Goal: Information Seeking & Learning: Learn about a topic

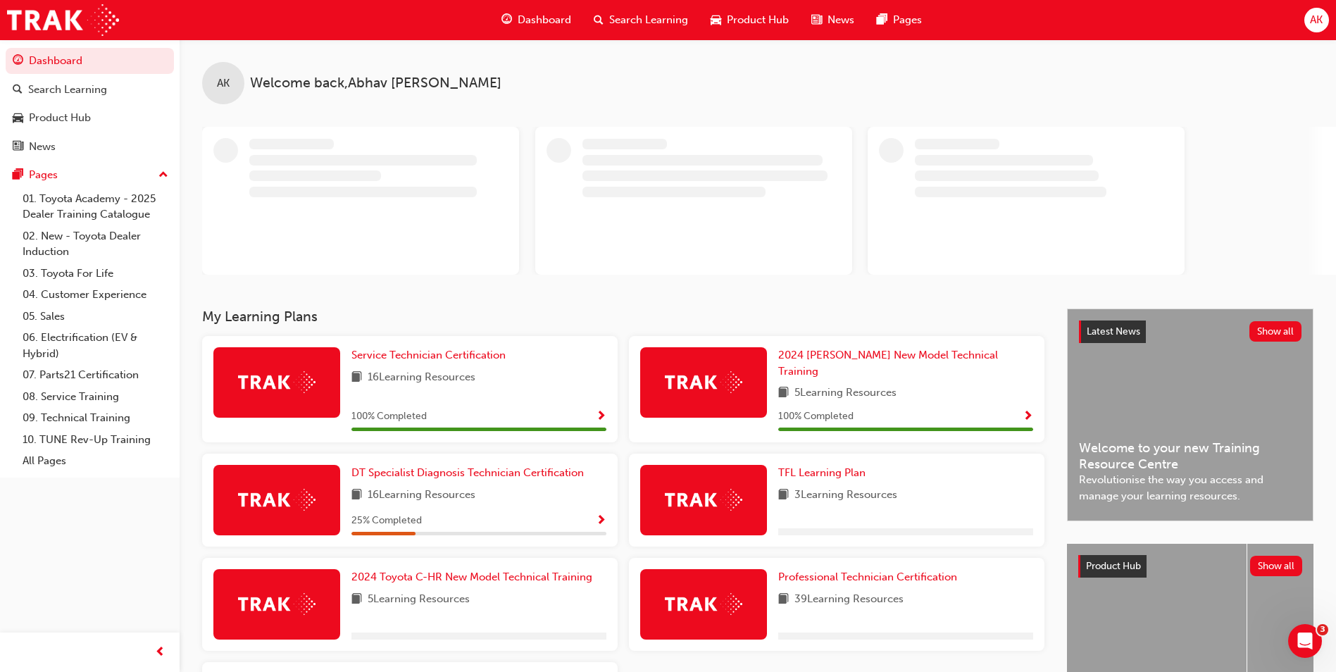
click at [659, 22] on span "Search Learning" at bounding box center [648, 20] width 79 height 16
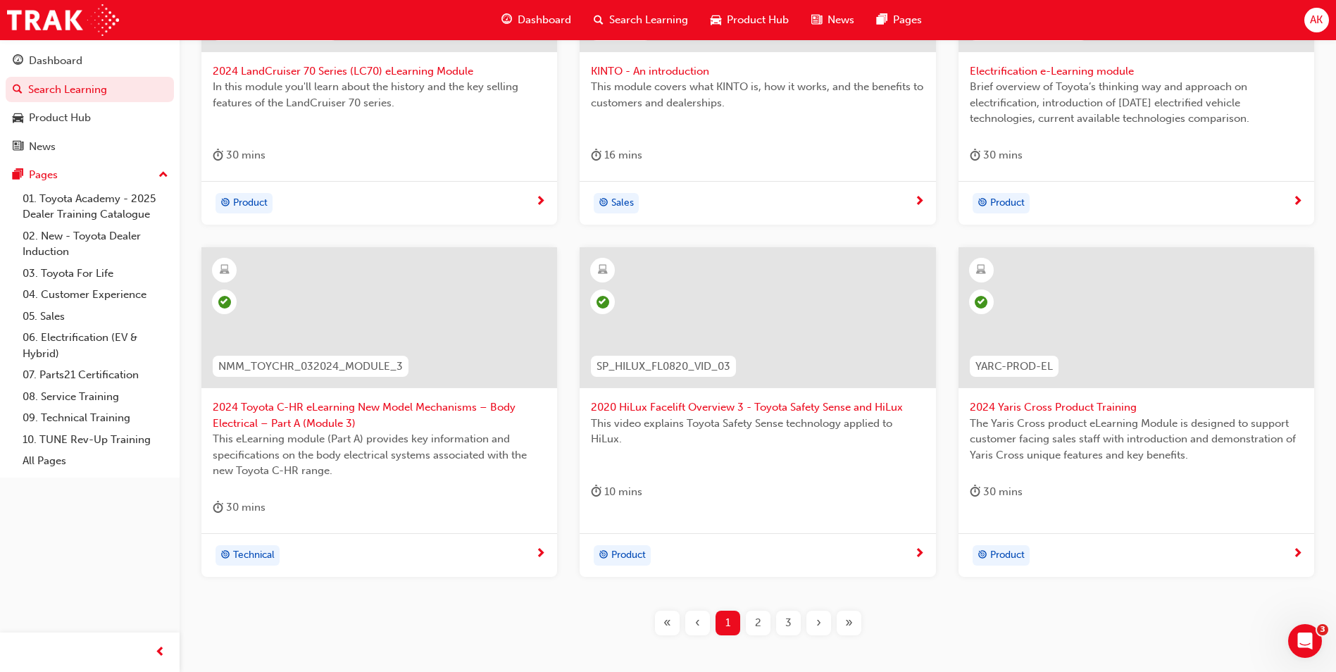
scroll to position [492, 0]
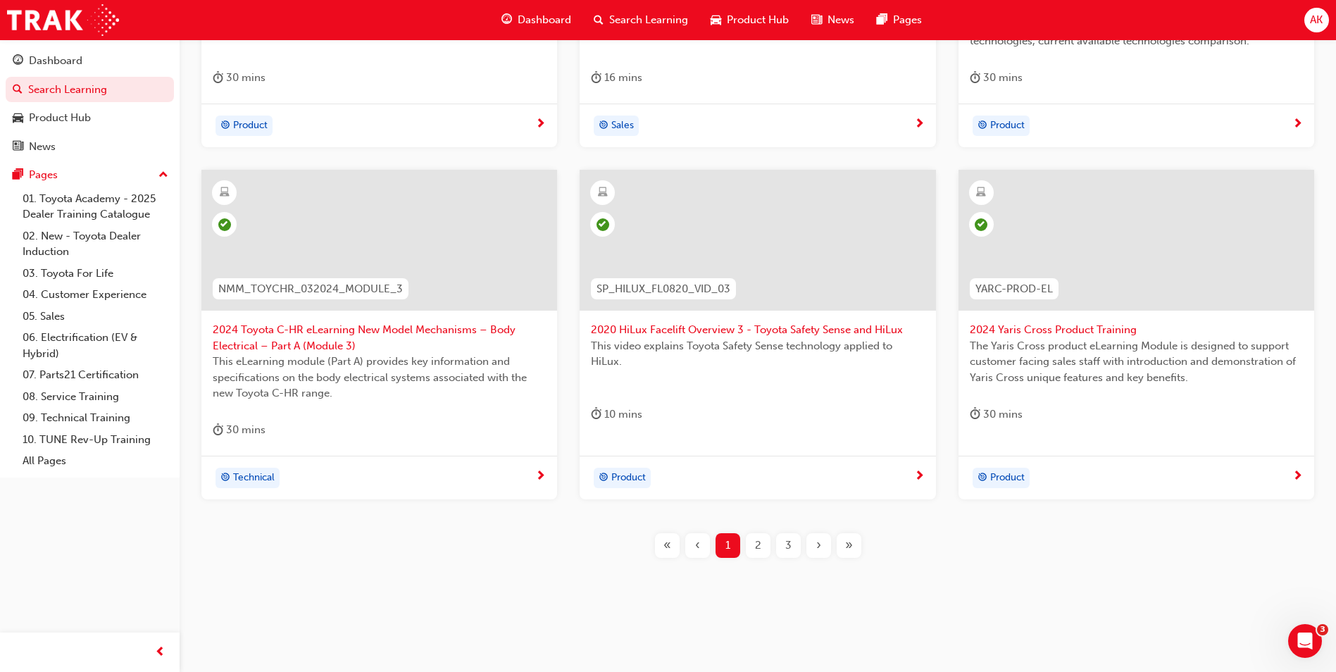
click at [818, 542] on span "›" at bounding box center [818, 545] width 5 height 16
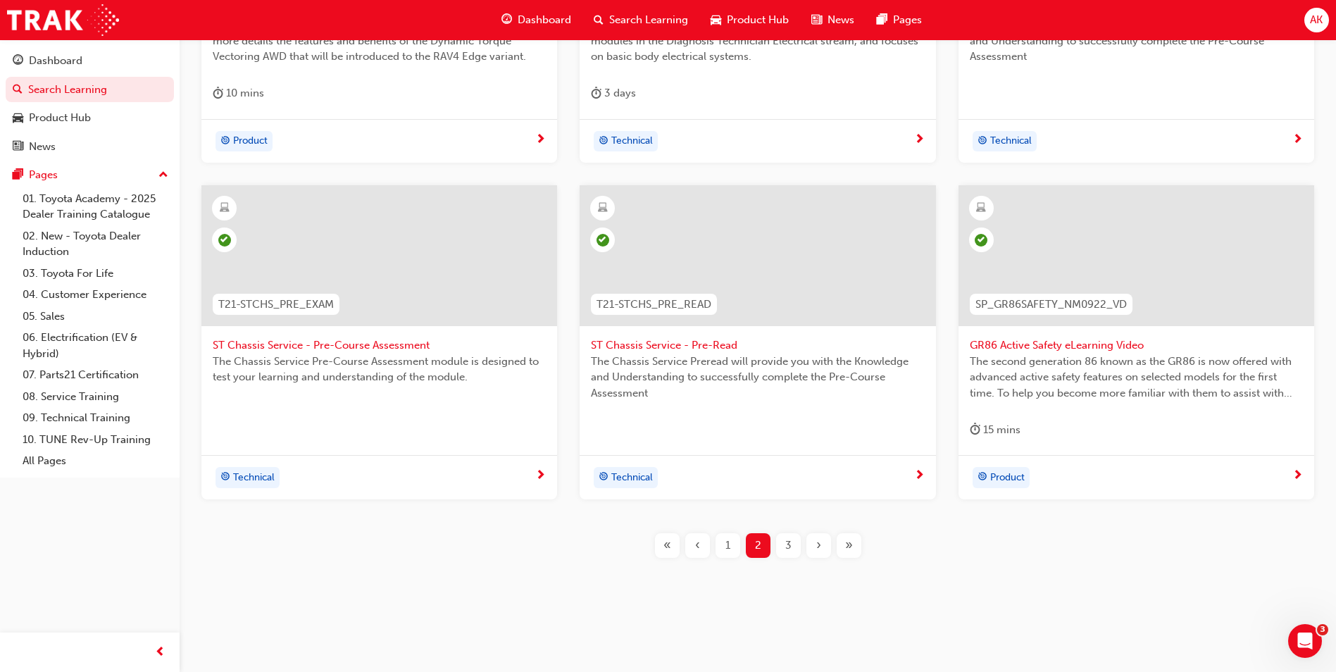
click at [815, 542] on div "›" at bounding box center [818, 545] width 25 height 25
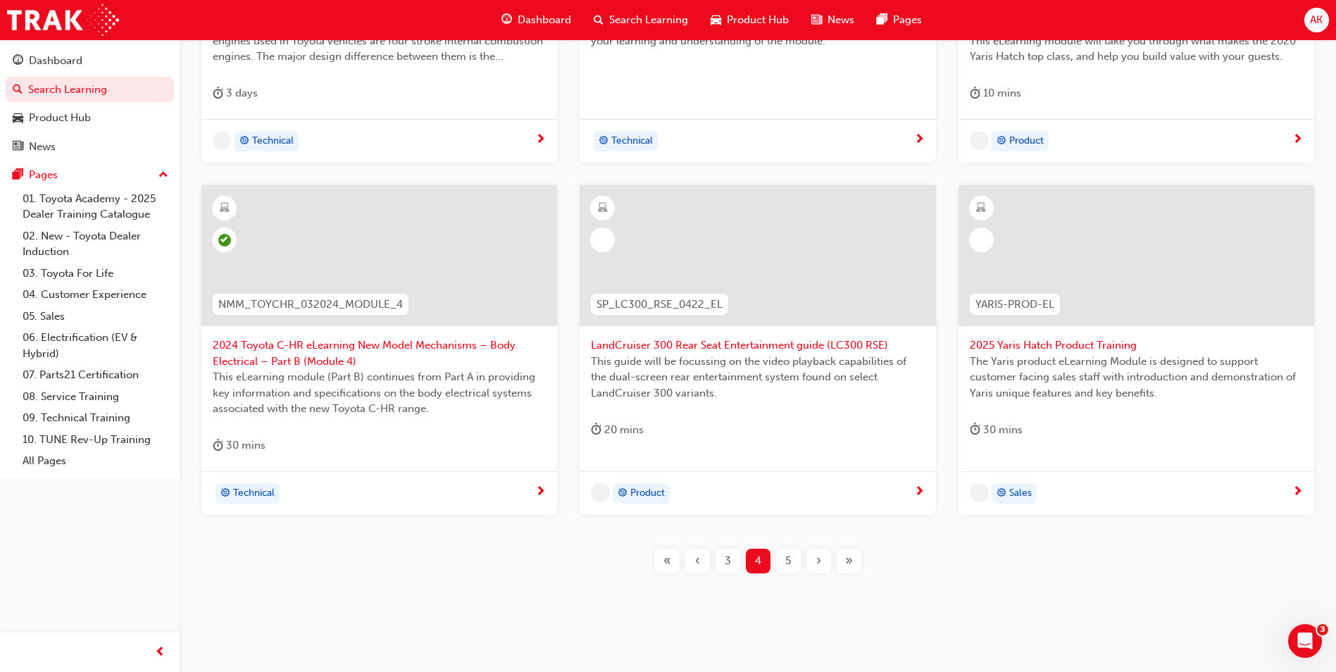
scroll to position [492, 0]
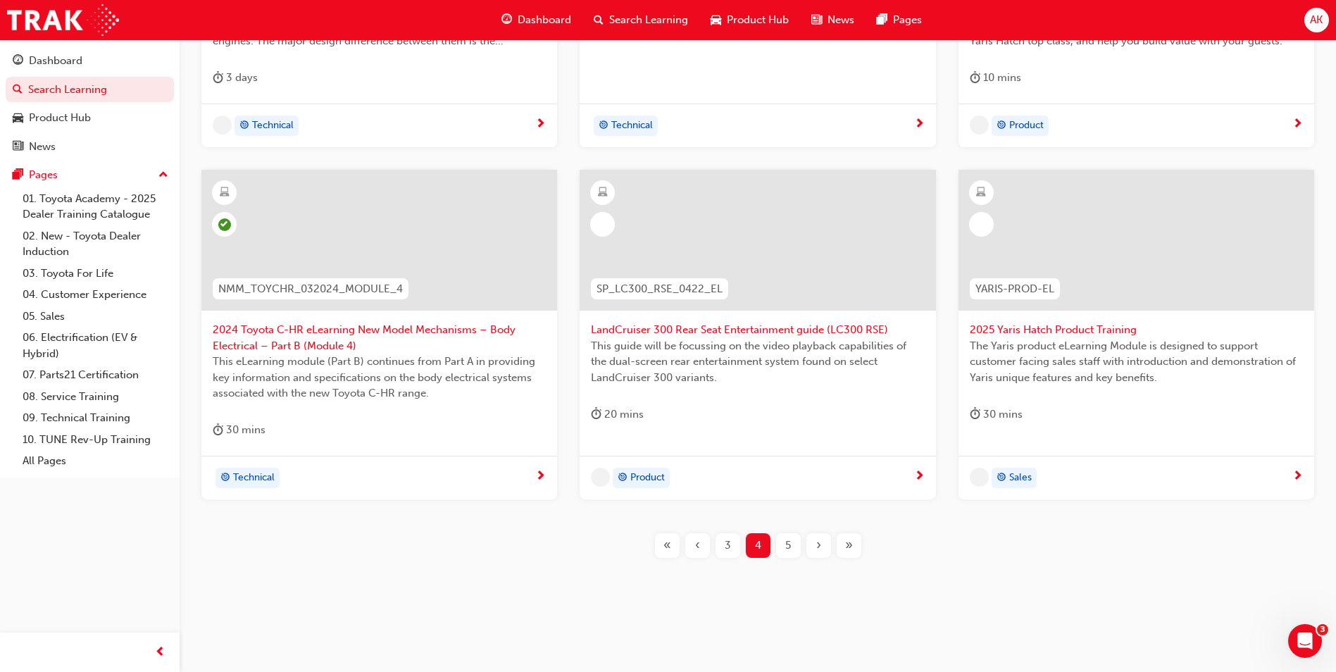
click at [815, 543] on div "›" at bounding box center [818, 545] width 25 height 25
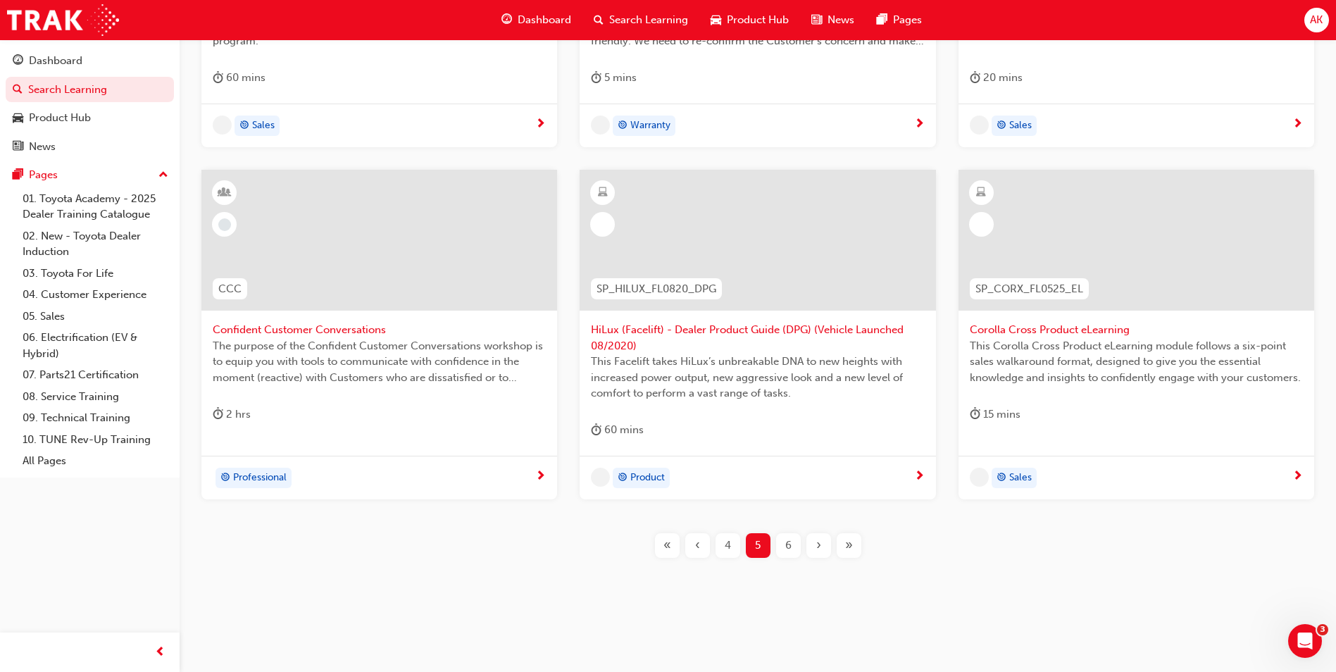
click at [815, 543] on div "›" at bounding box center [818, 545] width 25 height 25
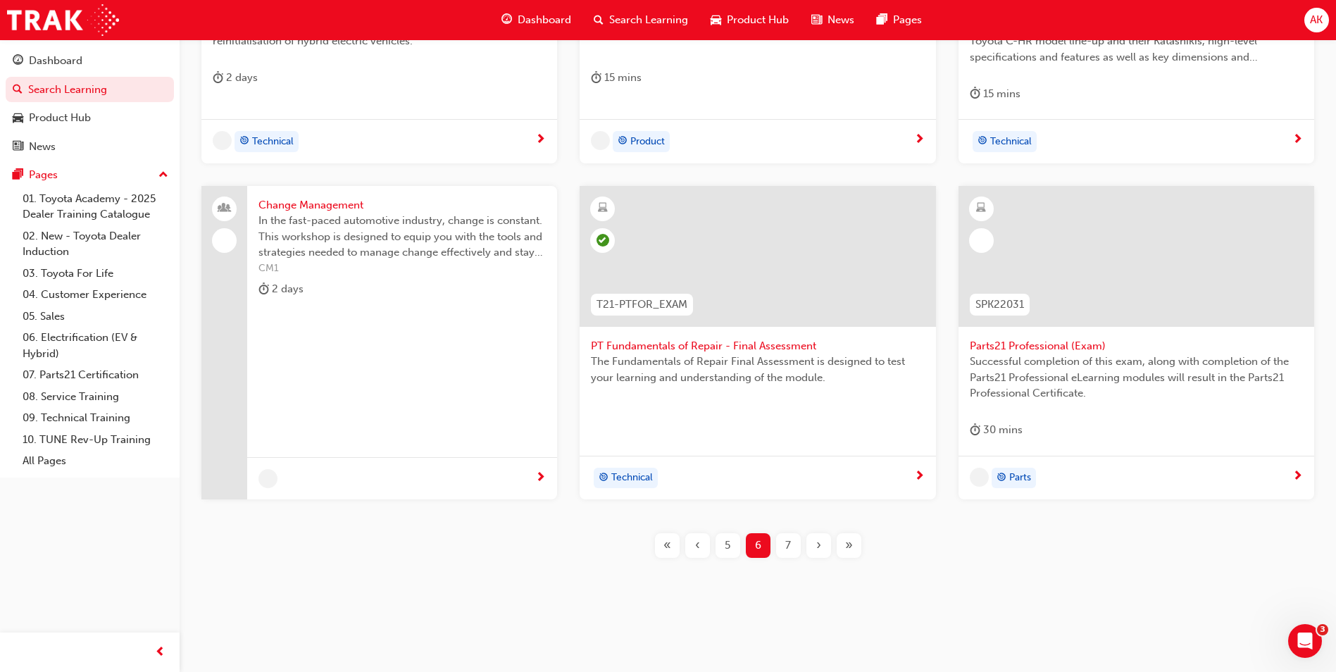
click at [814, 543] on div "›" at bounding box center [818, 545] width 25 height 25
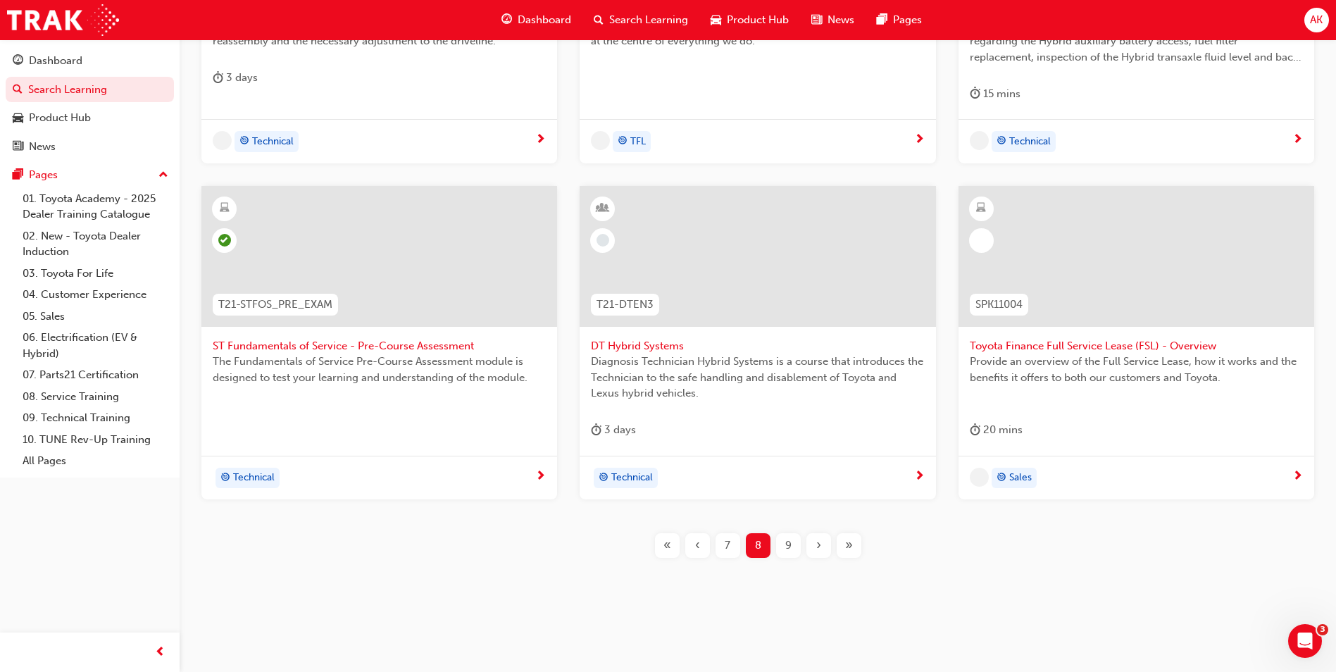
click at [814, 544] on div "›" at bounding box center [818, 545] width 25 height 25
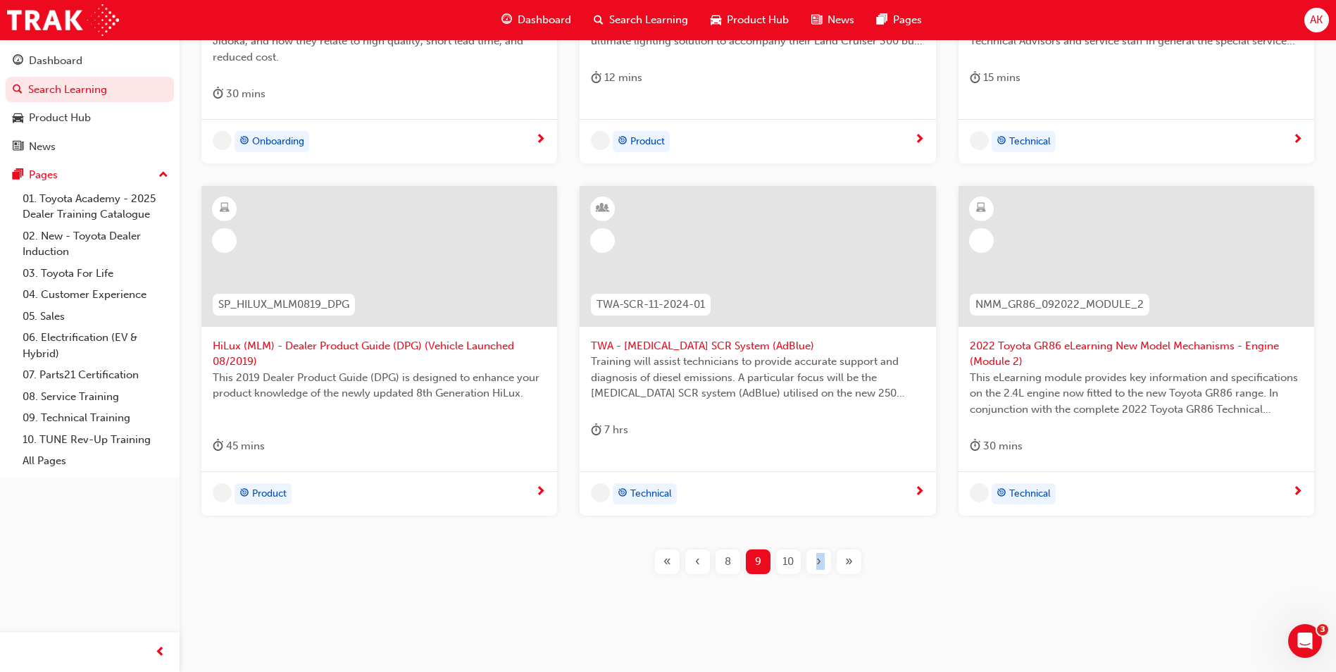
click at [814, 544] on div "TPS_PART2 Introduction to TPS Part 2: TPS Technical Concepts - Jidoka and Just-…" at bounding box center [757, 215] width 1111 height 762
drag, startPoint x: 814, startPoint y: 544, endPoint x: 810, endPoint y: 559, distance: 15.9
click at [810, 559] on div "›" at bounding box center [818, 561] width 25 height 25
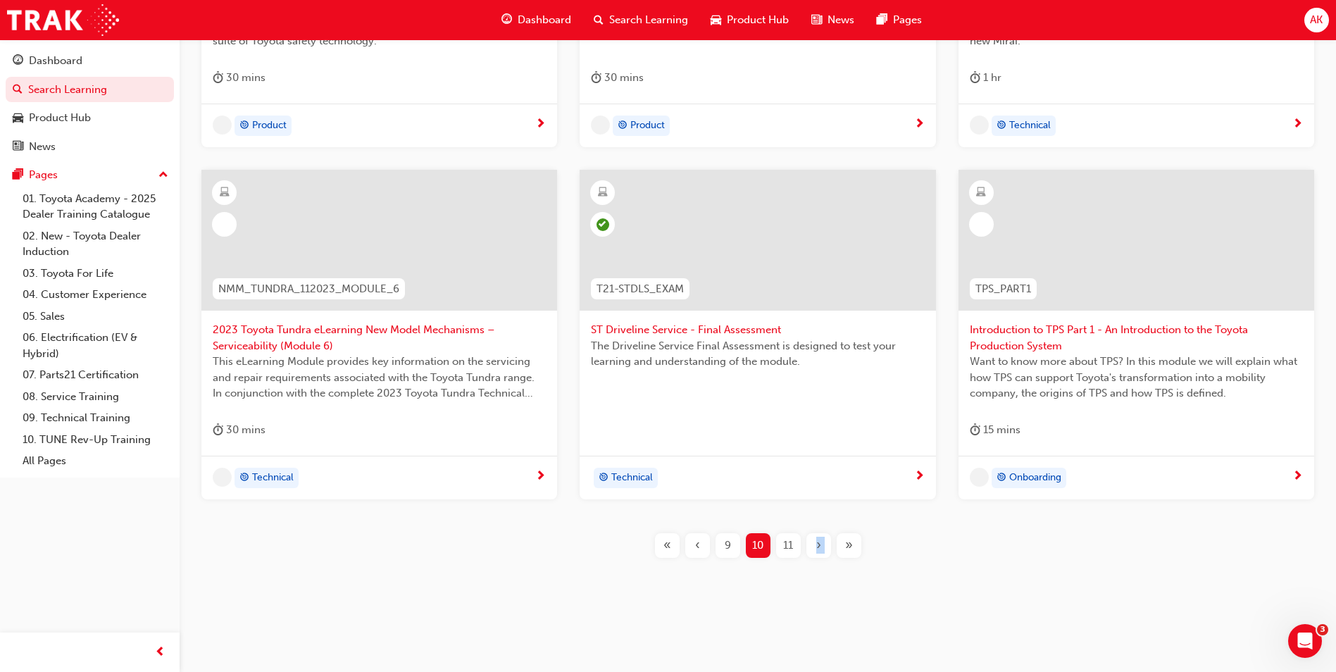
click at [814, 562] on div "SFP_TSS Sales Fundamentals Toyota Safety Sense eLearning Module The aim of the …" at bounding box center [757, 207] width 1111 height 747
click at [817, 551] on span "›" at bounding box center [818, 545] width 5 height 16
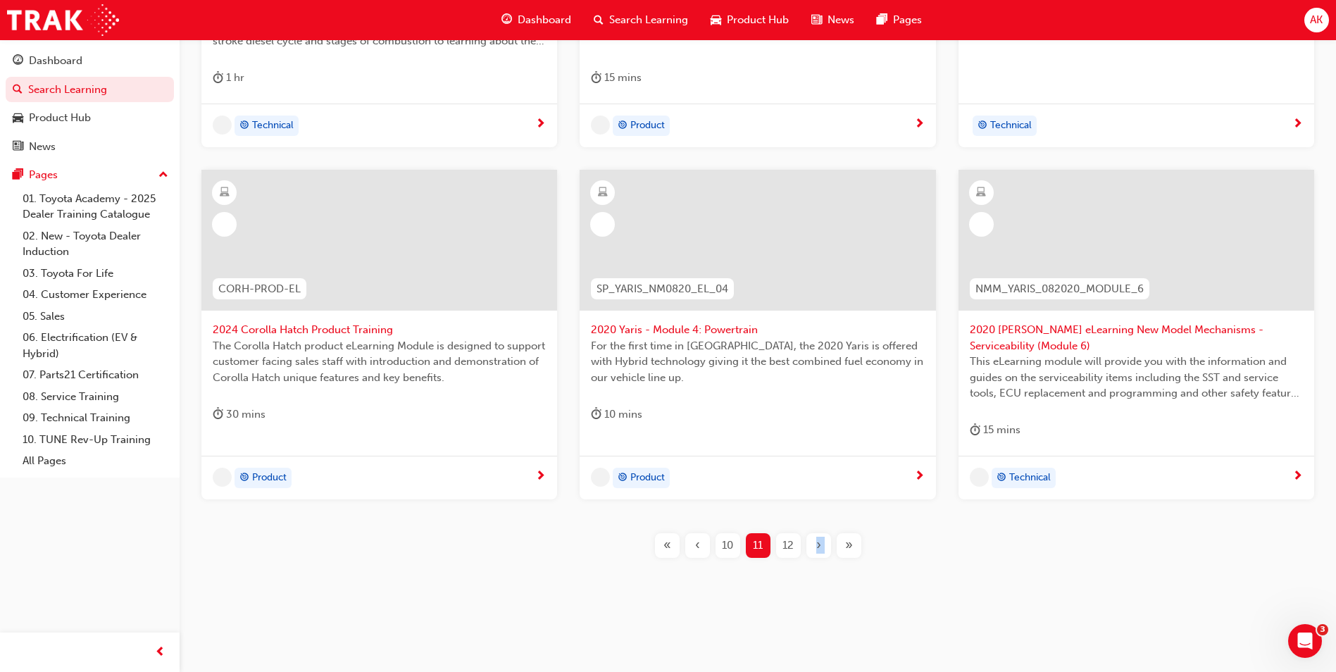
click at [817, 551] on span "›" at bounding box center [818, 545] width 5 height 16
click at [817, 552] on div "›" at bounding box center [818, 545] width 25 height 25
click at [817, 552] on span "›" at bounding box center [818, 545] width 5 height 16
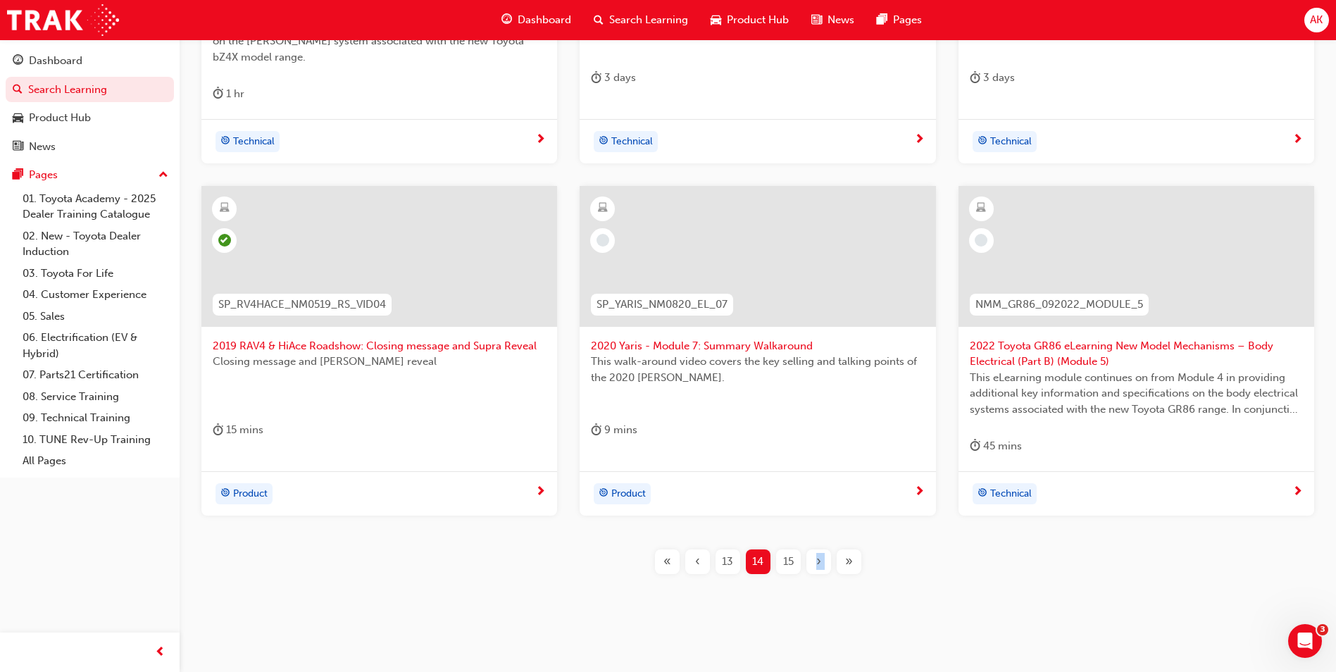
click at [824, 558] on div "›" at bounding box center [818, 561] width 25 height 25
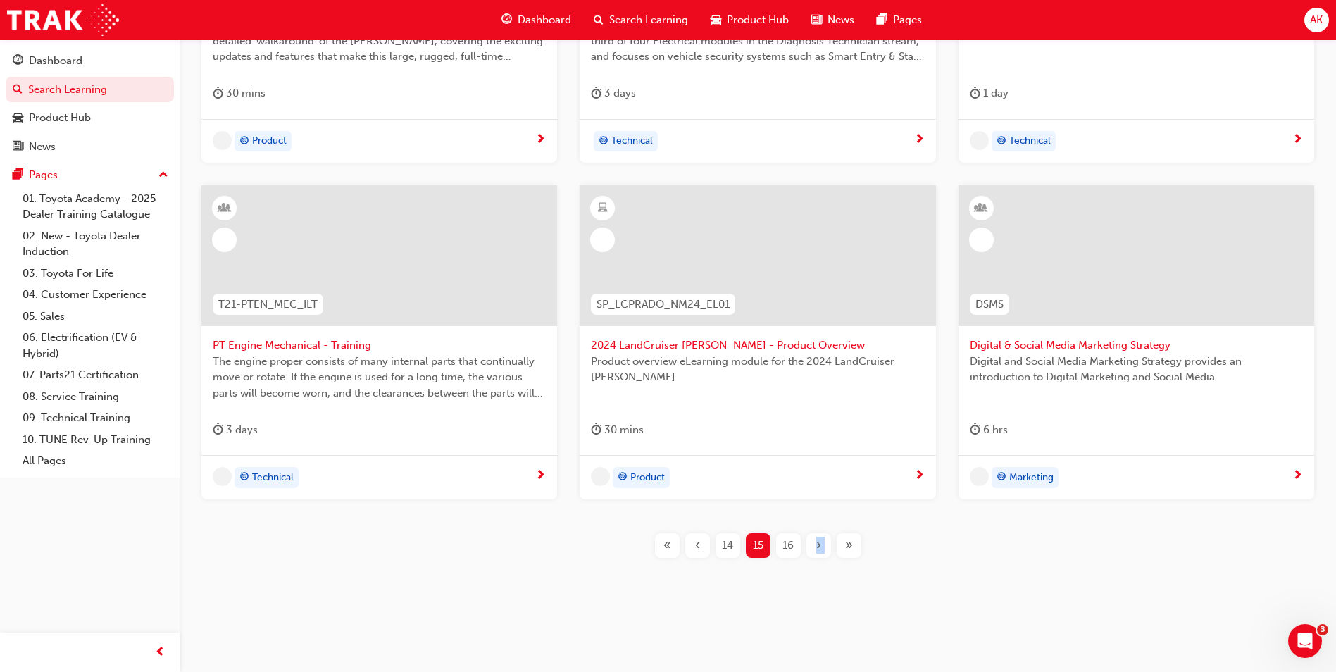
click at [824, 559] on div "SP_LCPRADO_NM24_EL02 2024 [PERSON_NAME] - Product eLearning This [PERSON_NAME] …" at bounding box center [757, 214] width 1111 height 731
drag, startPoint x: 824, startPoint y: 559, endPoint x: 815, endPoint y: 544, distance: 17.4
click at [816, 544] on span "›" at bounding box center [818, 545] width 5 height 16
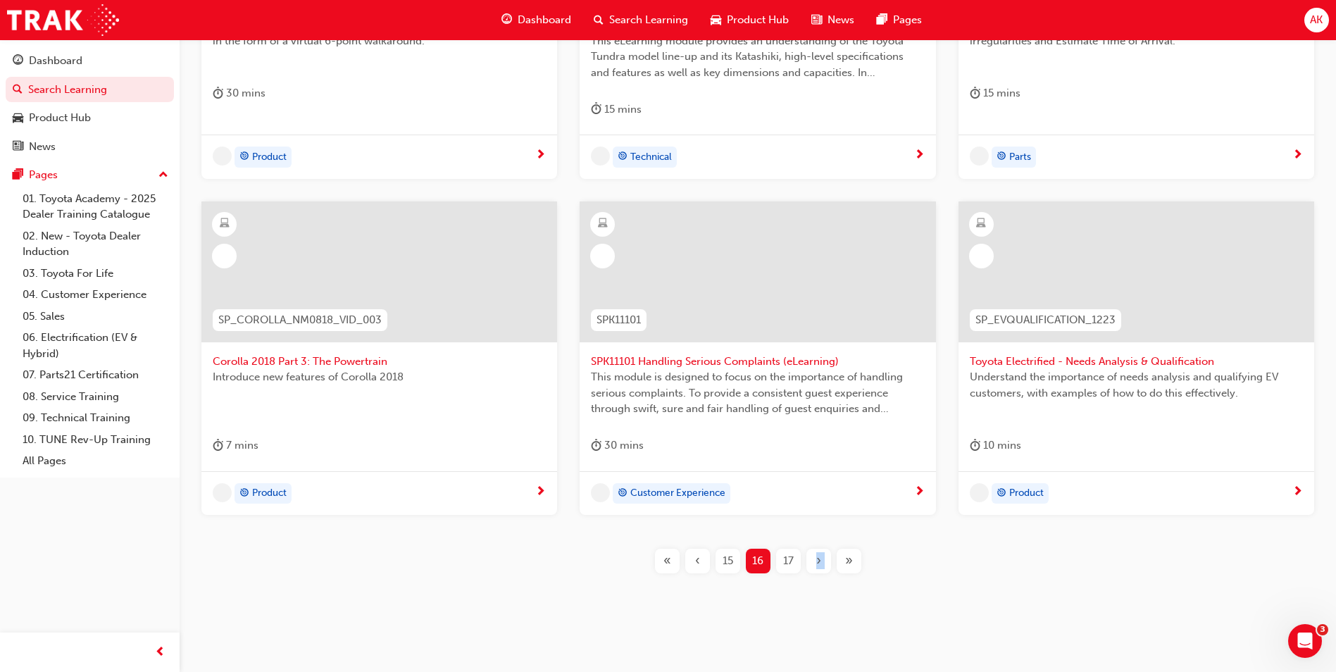
click at [815, 544] on div "SP_BZ4X_NM_0224_EL01 2024 bZ4X Product eLearning Here you will learn the key se…" at bounding box center [757, 222] width 1111 height 747
drag, startPoint x: 815, startPoint y: 544, endPoint x: 815, endPoint y: 556, distance: 12.0
click at [815, 557] on div "›" at bounding box center [818, 560] width 25 height 25
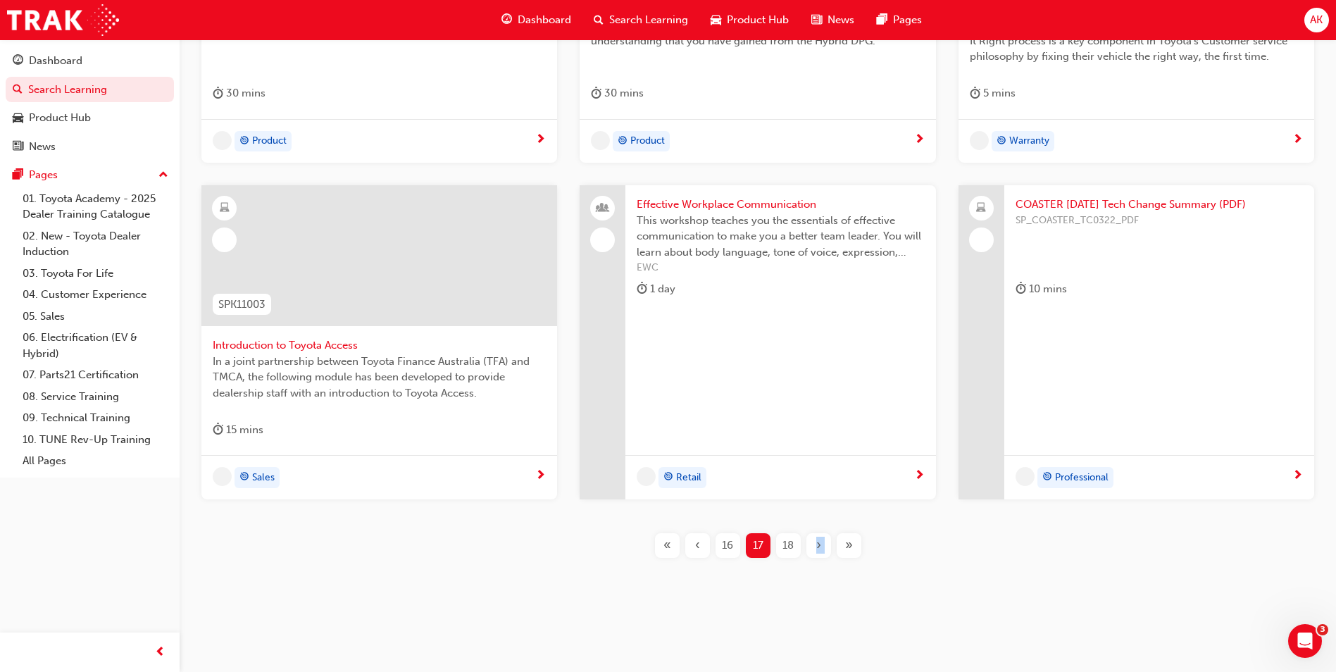
click at [815, 556] on div "›" at bounding box center [818, 545] width 25 height 25
click at [815, 556] on div "SP_CAMRY_FL0421_EL Facelift Camry 2021 eLearning This module highlights the key…" at bounding box center [757, 214] width 1111 height 731
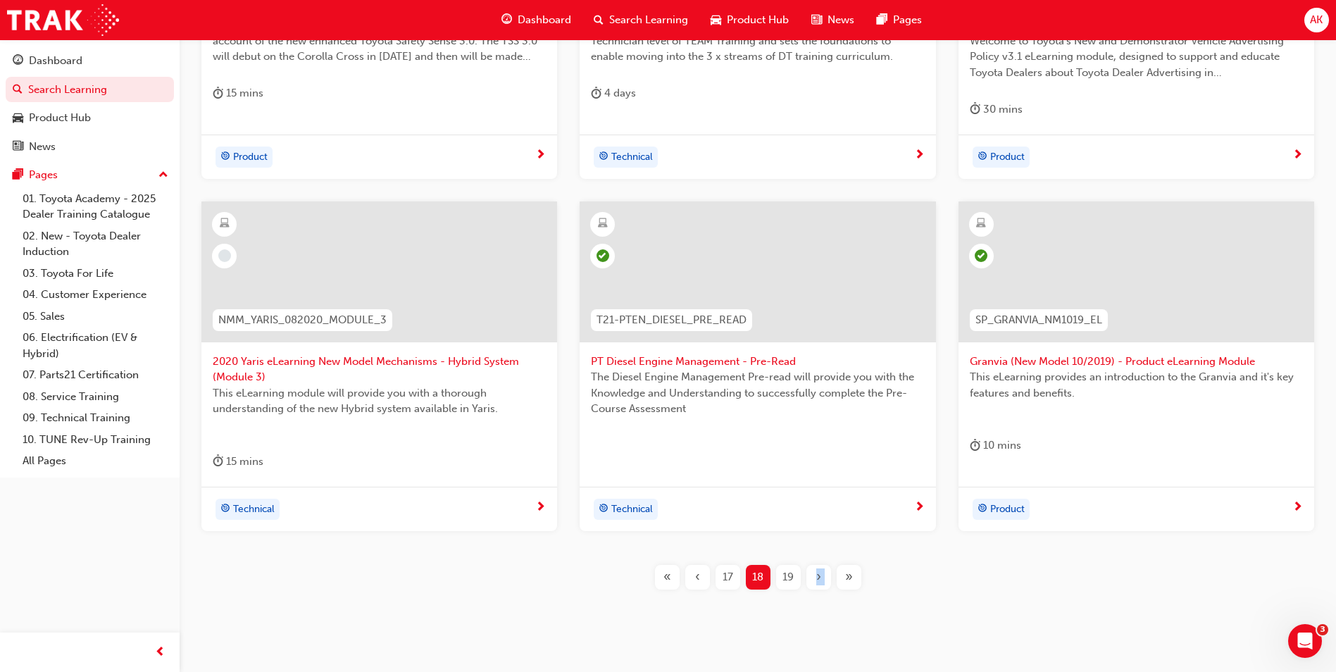
drag, startPoint x: 815, startPoint y: 556, endPoint x: 814, endPoint y: 577, distance: 21.1
click at [814, 577] on div "›" at bounding box center [818, 577] width 25 height 25
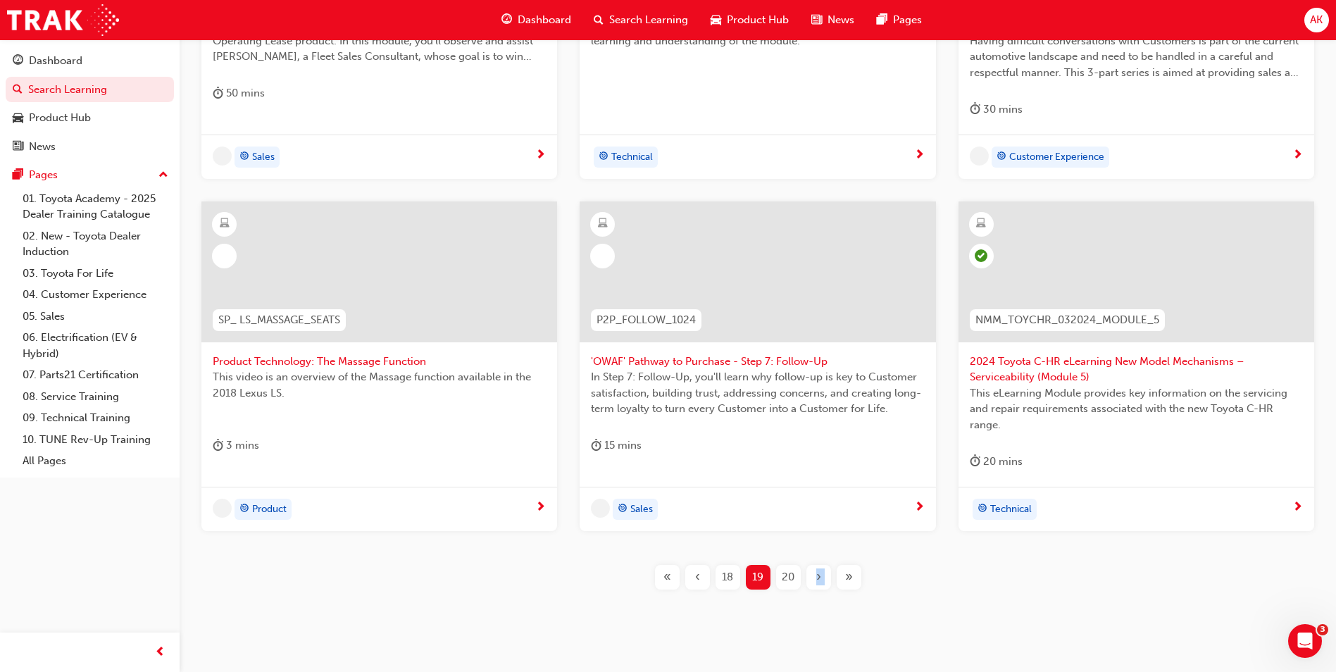
click at [815, 577] on div "›" at bounding box center [818, 577] width 25 height 25
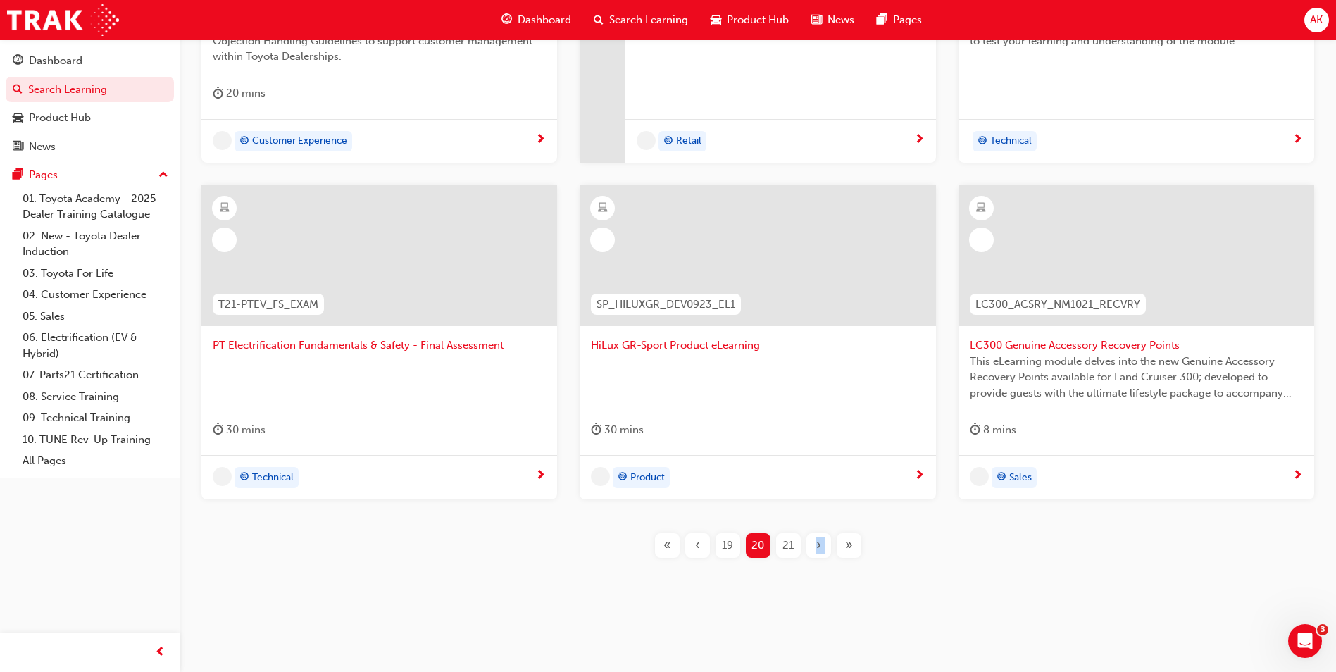
click at [815, 577] on div "CH2 Complaint Handling Module 2 - Guidelines Part 2 This course provides an und…" at bounding box center [757, 214] width 1111 height 731
drag, startPoint x: 815, startPoint y: 577, endPoint x: 813, endPoint y: 546, distance: 31.0
click at [813, 546] on div "›" at bounding box center [818, 545] width 25 height 25
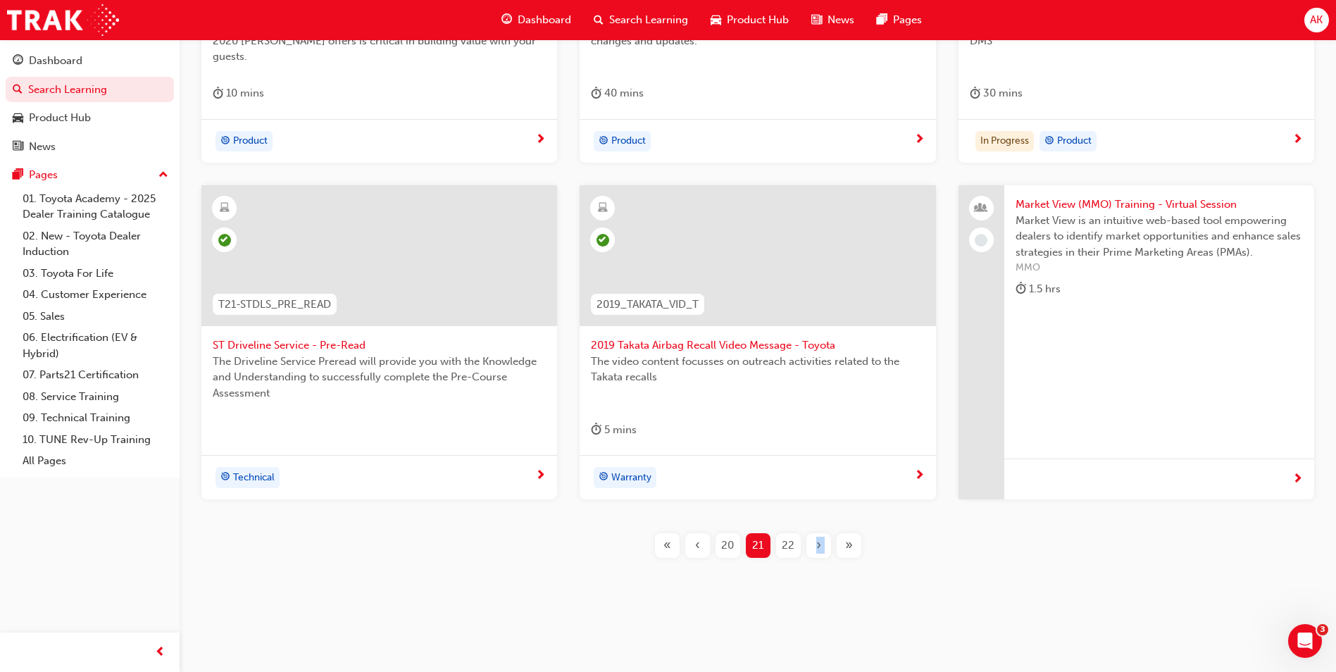
click at [817, 546] on span "›" at bounding box center [818, 545] width 5 height 16
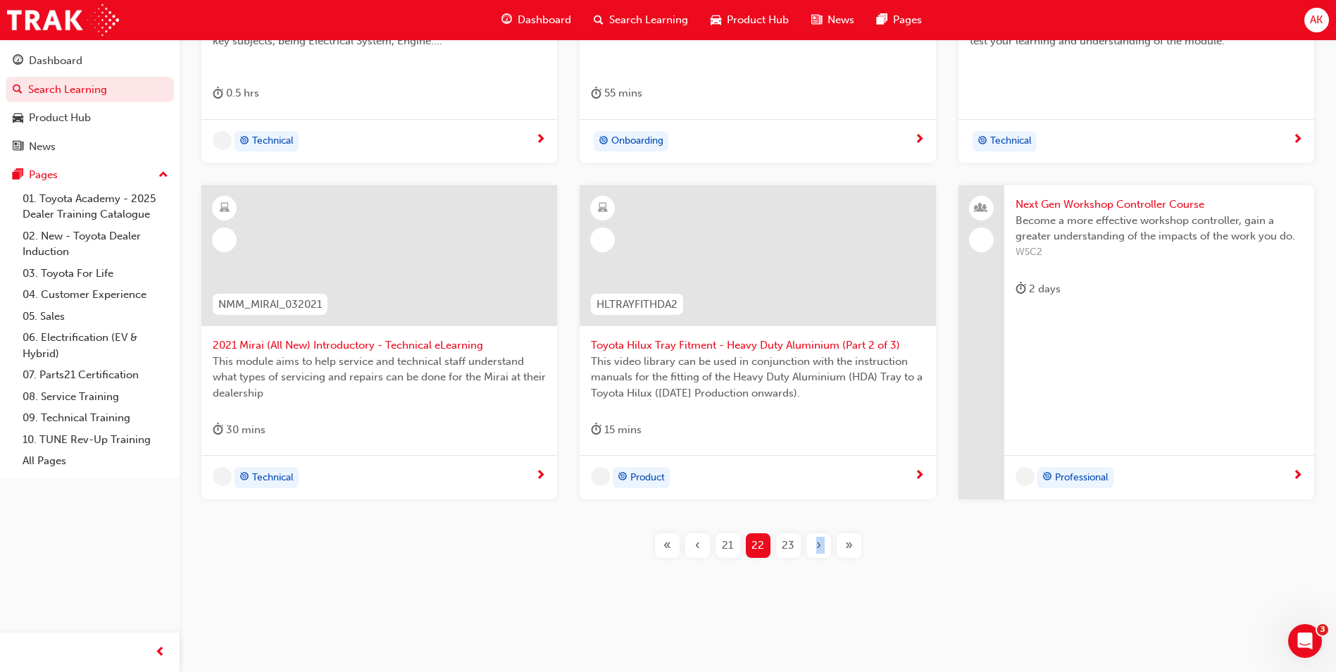
click at [817, 546] on span "›" at bounding box center [818, 545] width 5 height 16
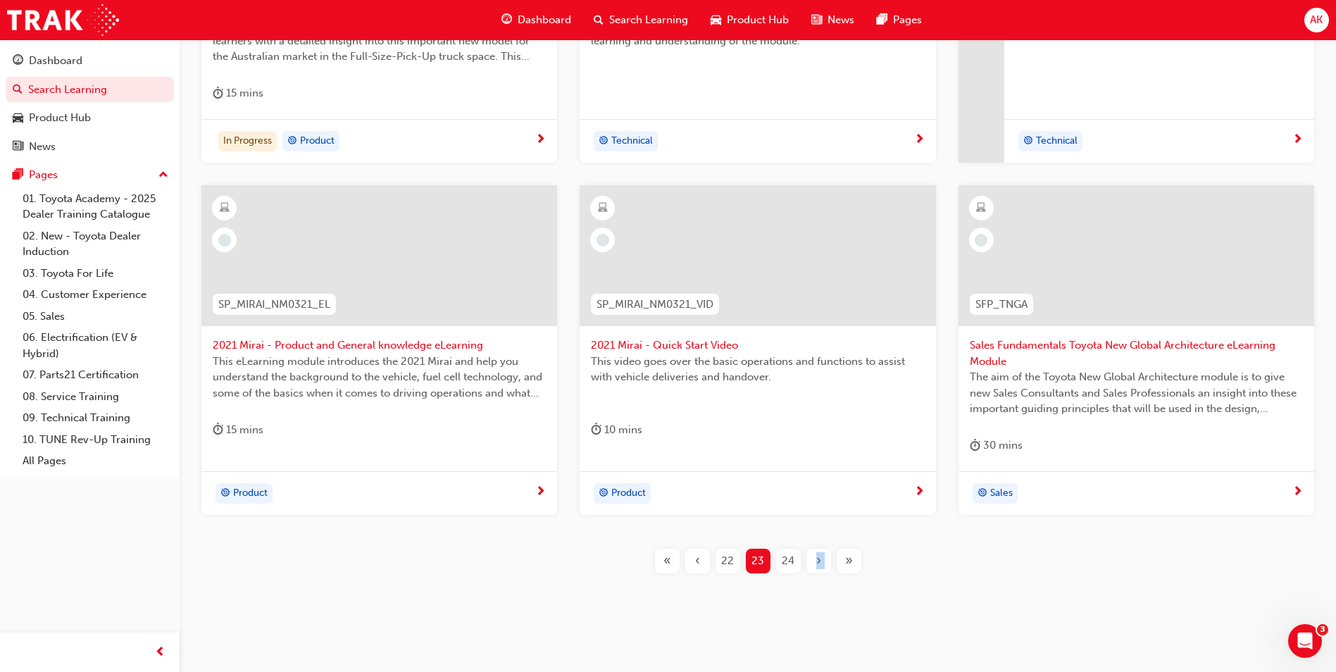
drag, startPoint x: 817, startPoint y: 546, endPoint x: 817, endPoint y: 555, distance: 8.4
click at [817, 555] on span "›" at bounding box center [818, 561] width 5 height 16
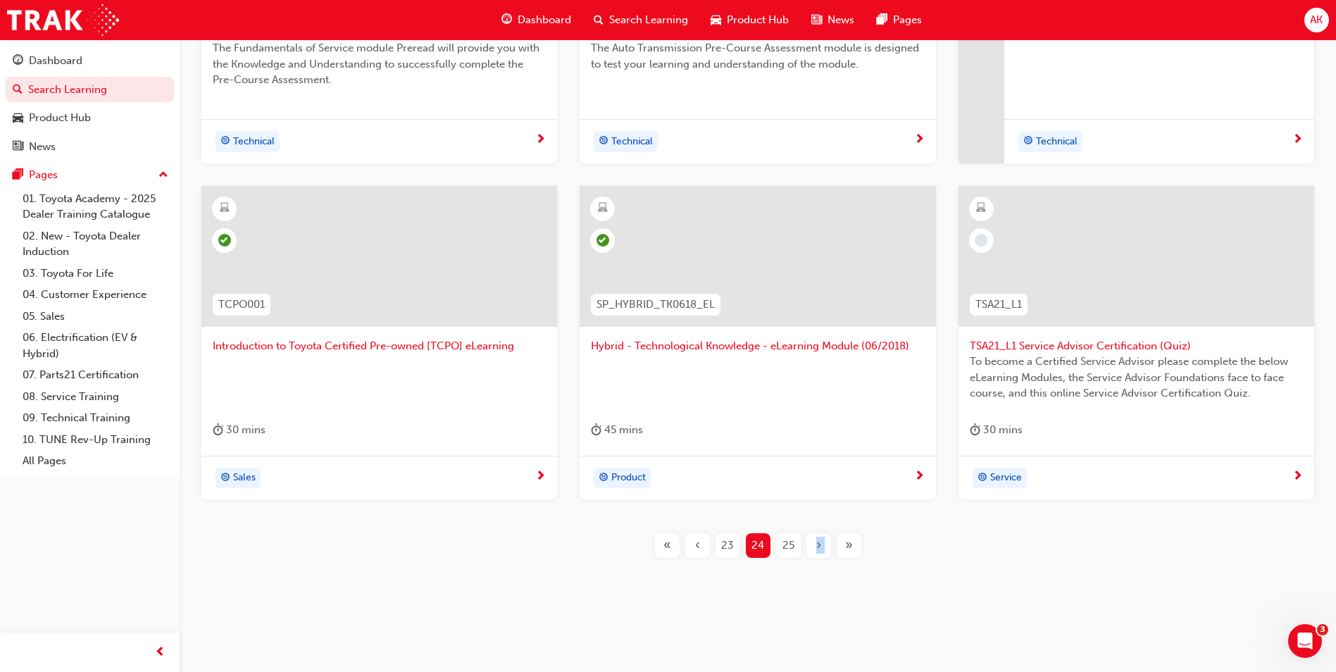
click at [818, 548] on span "›" at bounding box center [818, 545] width 5 height 16
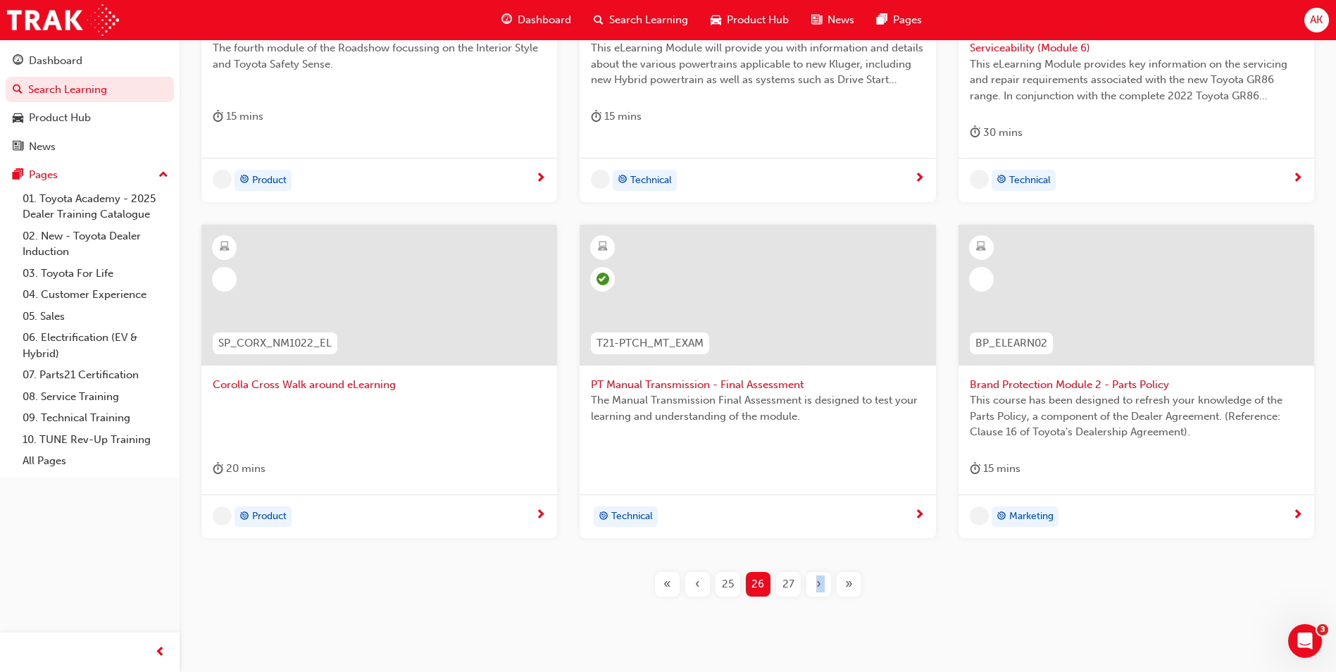
scroll to position [477, 0]
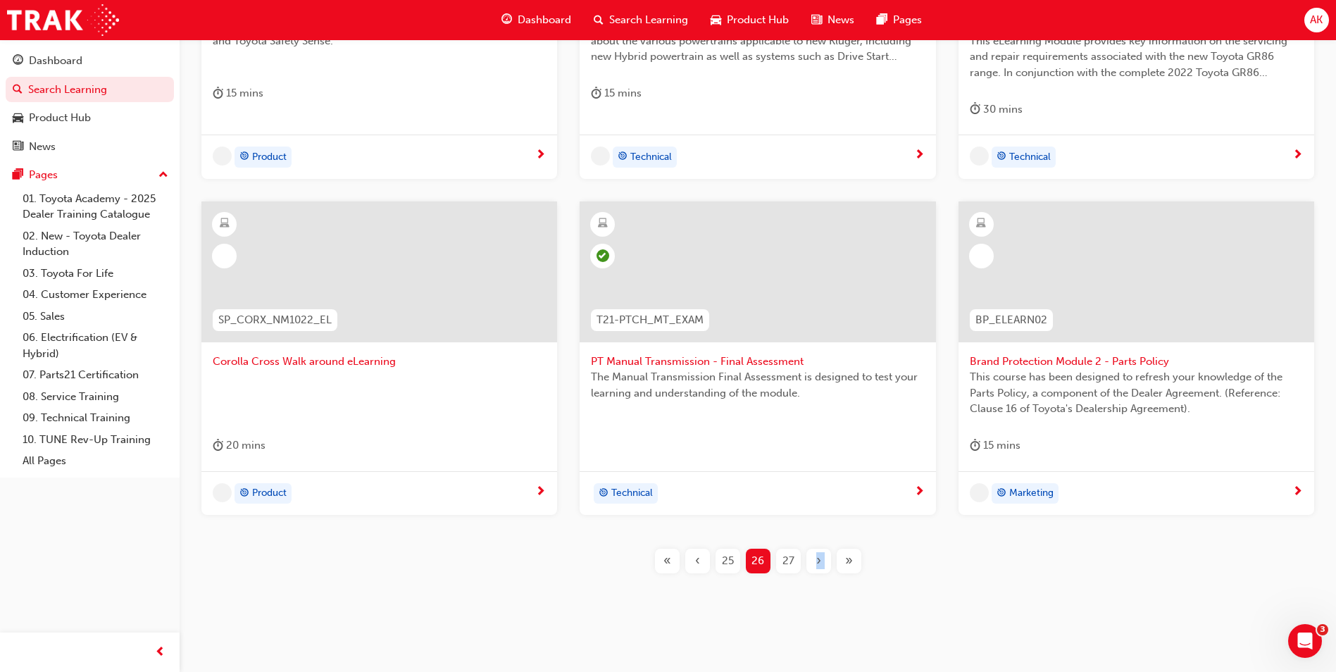
click at [818, 549] on div "›" at bounding box center [818, 560] width 25 height 25
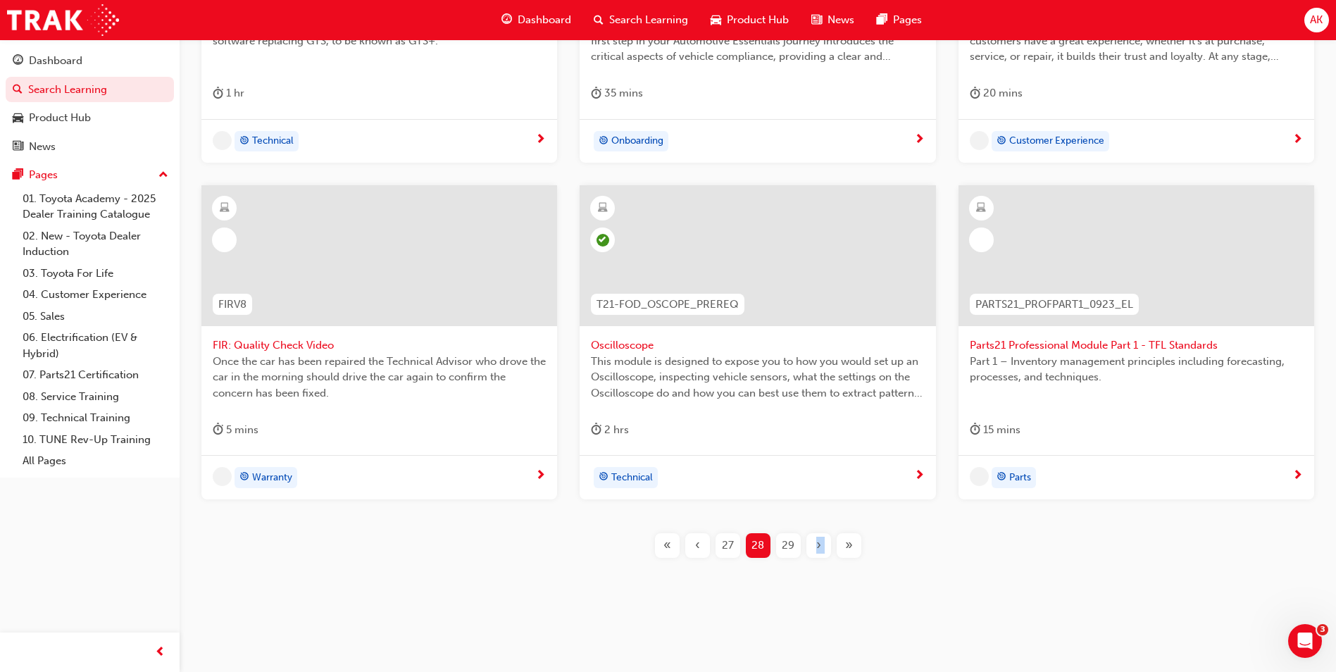
click at [819, 548] on span "›" at bounding box center [818, 545] width 5 height 16
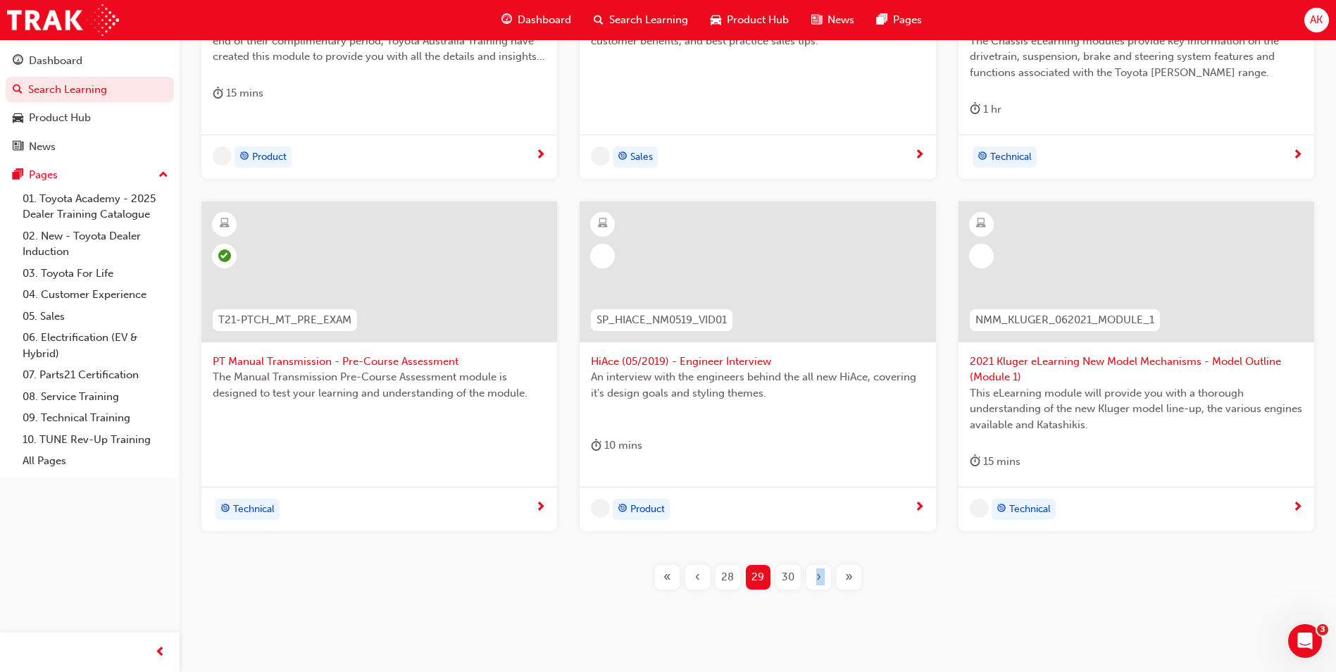
click at [818, 565] on div "›" at bounding box center [818, 577] width 25 height 25
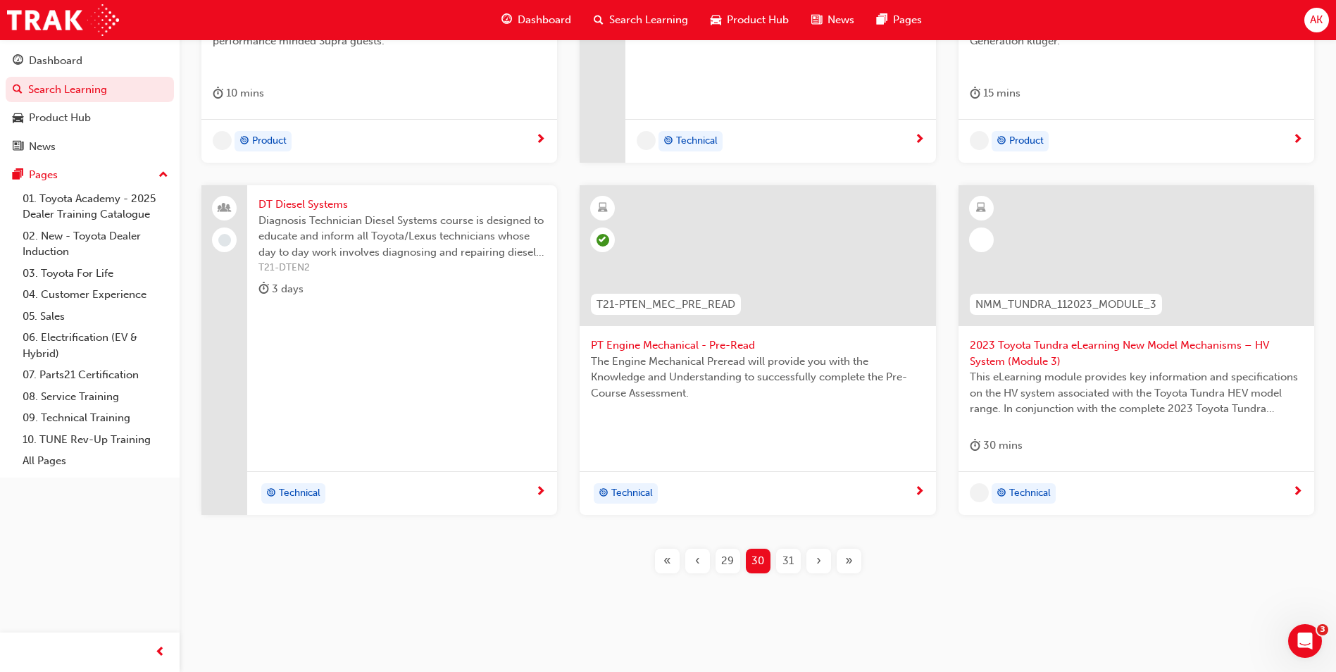
drag, startPoint x: 817, startPoint y: 548, endPoint x: 842, endPoint y: 615, distance: 70.6
click at [849, 616] on div "Learning Plans Learning Resources Sessions Filter Learning Resources Showing 45…" at bounding box center [758, 107] width 1156 height 1089
click at [816, 561] on span "›" at bounding box center [818, 561] width 5 height 16
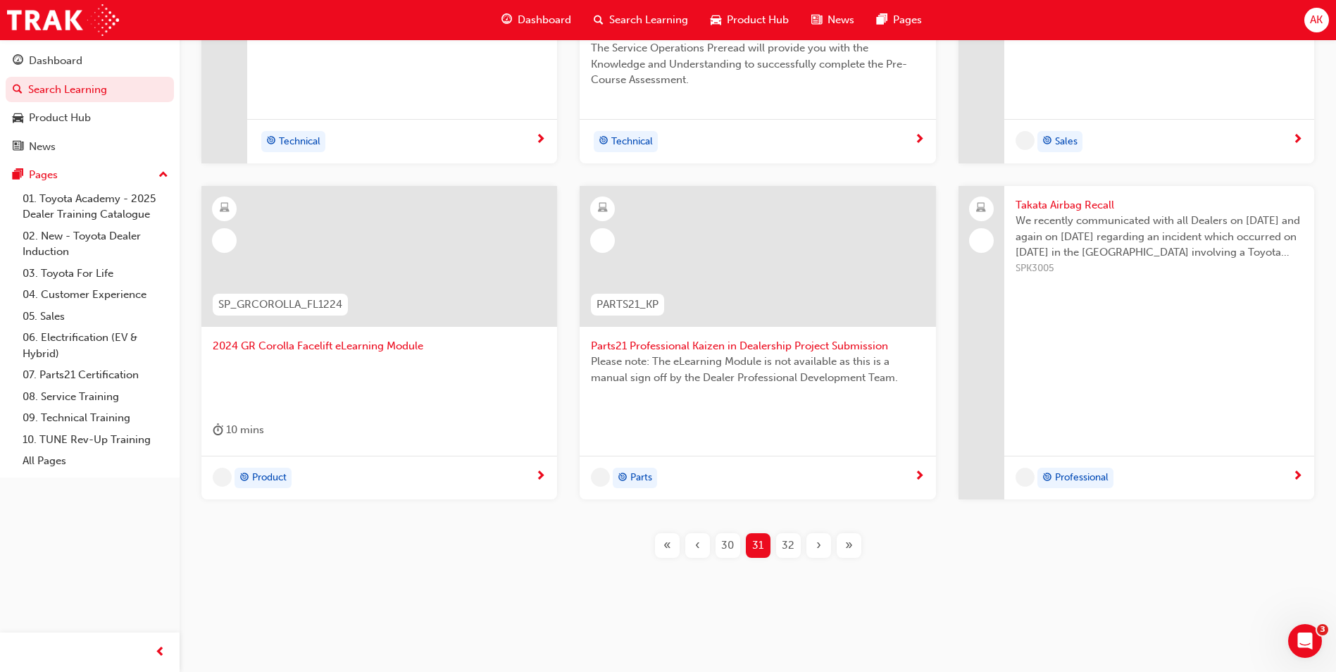
click at [820, 548] on span "›" at bounding box center [818, 545] width 5 height 16
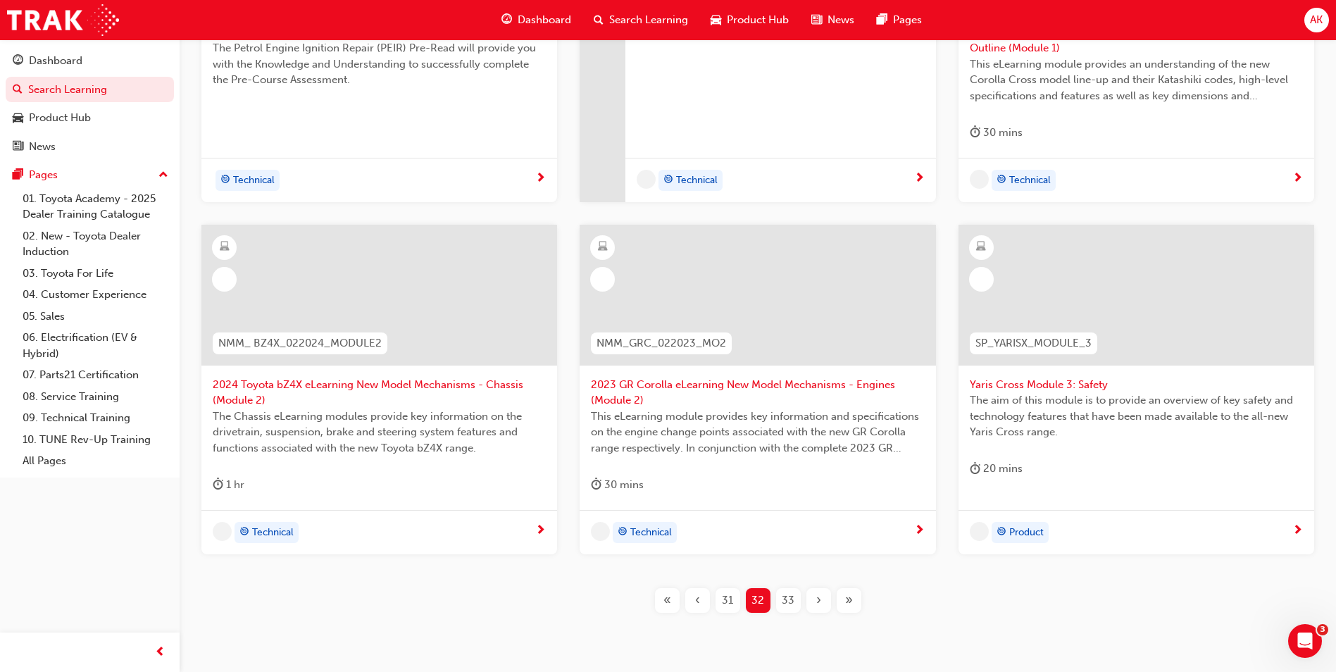
scroll to position [477, 0]
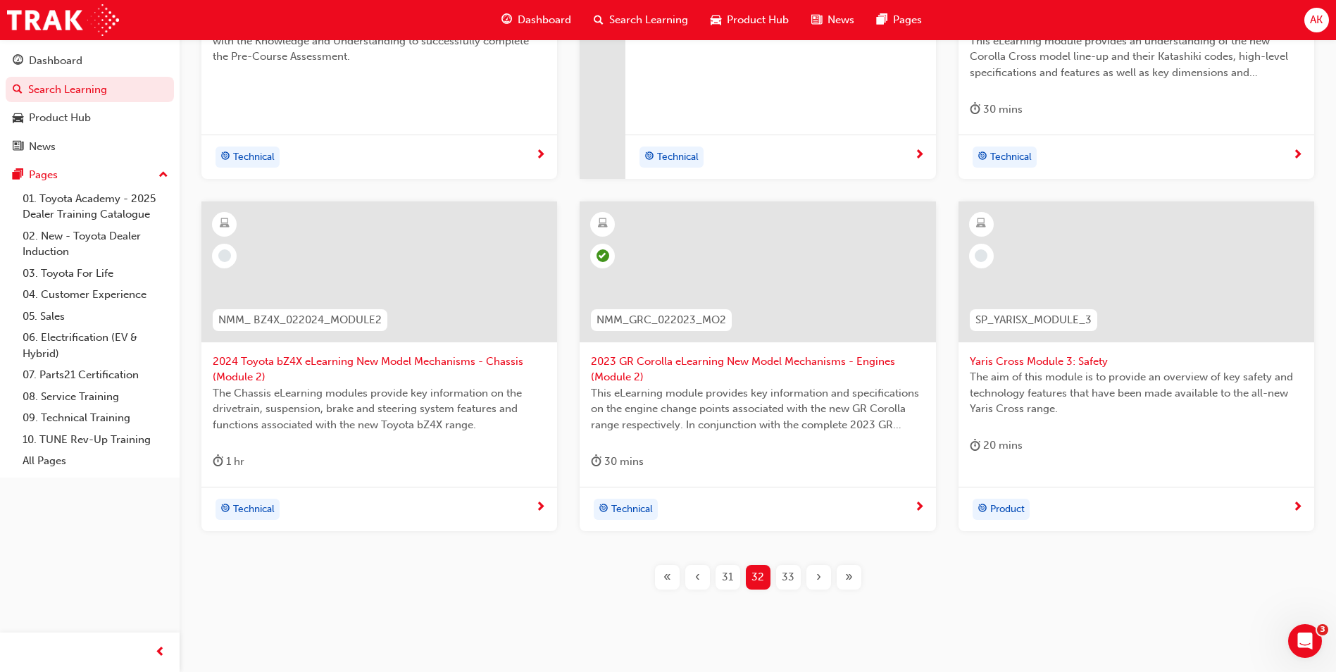
click at [819, 575] on span "›" at bounding box center [818, 577] width 5 height 16
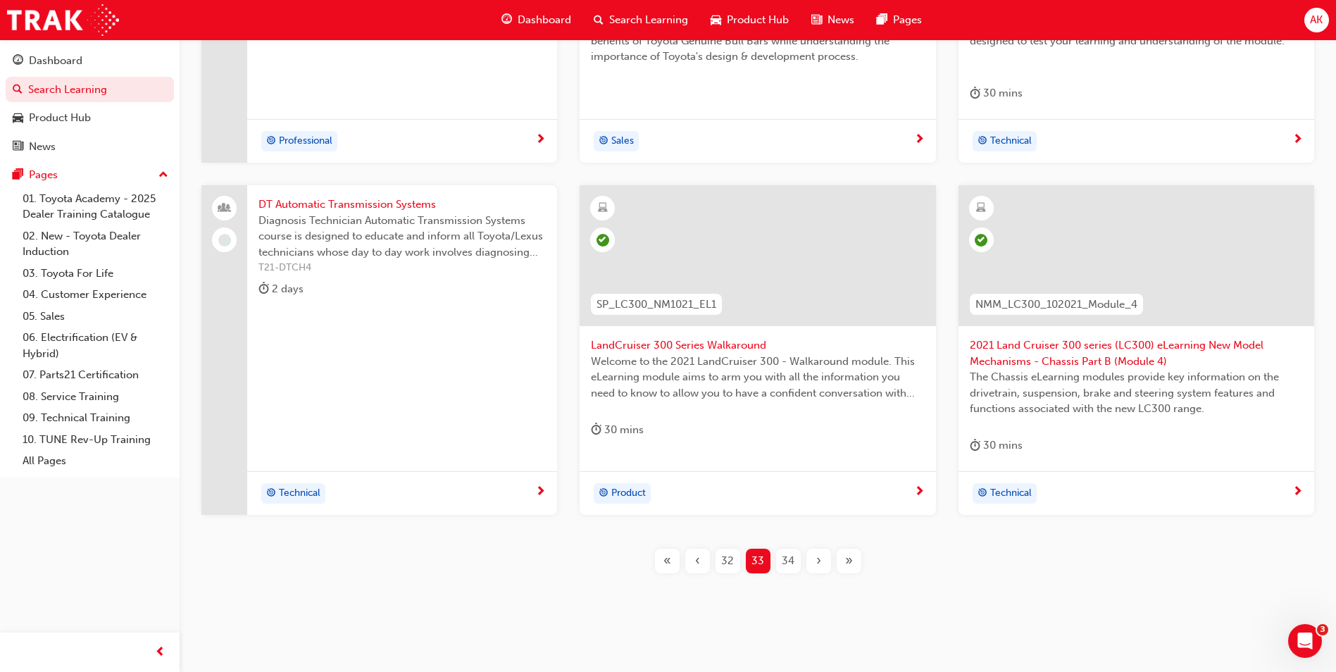
click at [820, 560] on span "›" at bounding box center [818, 561] width 5 height 16
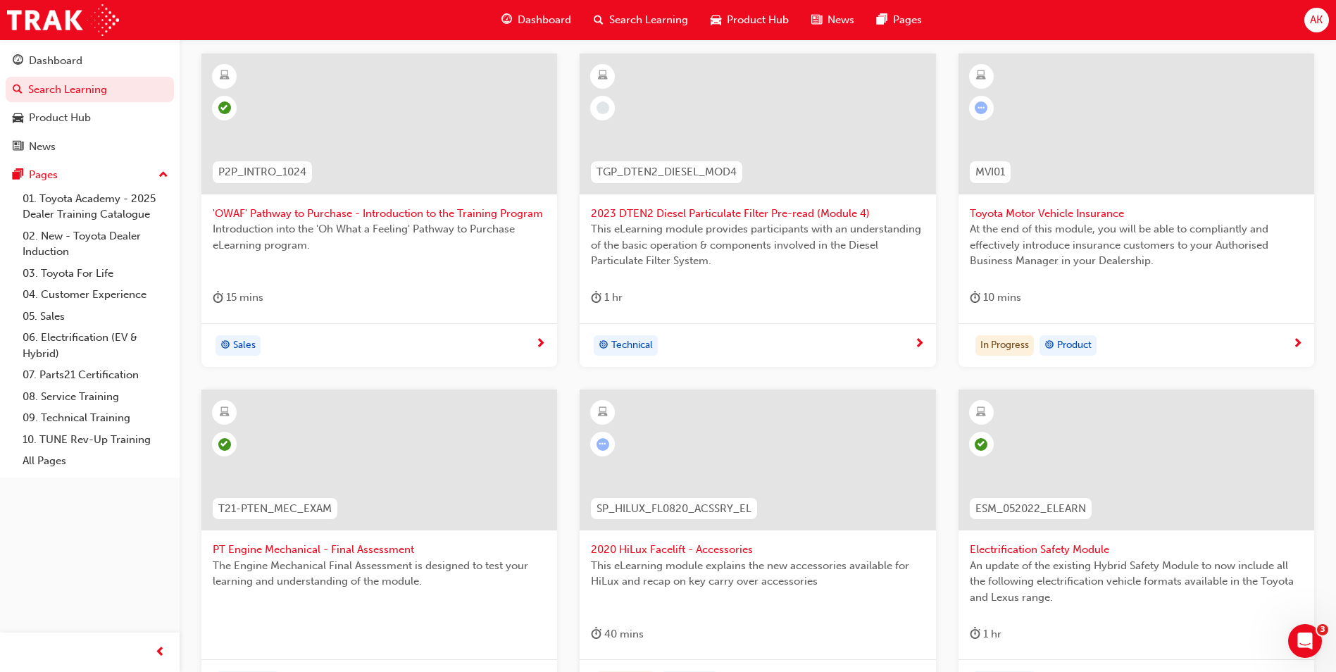
scroll to position [477, 0]
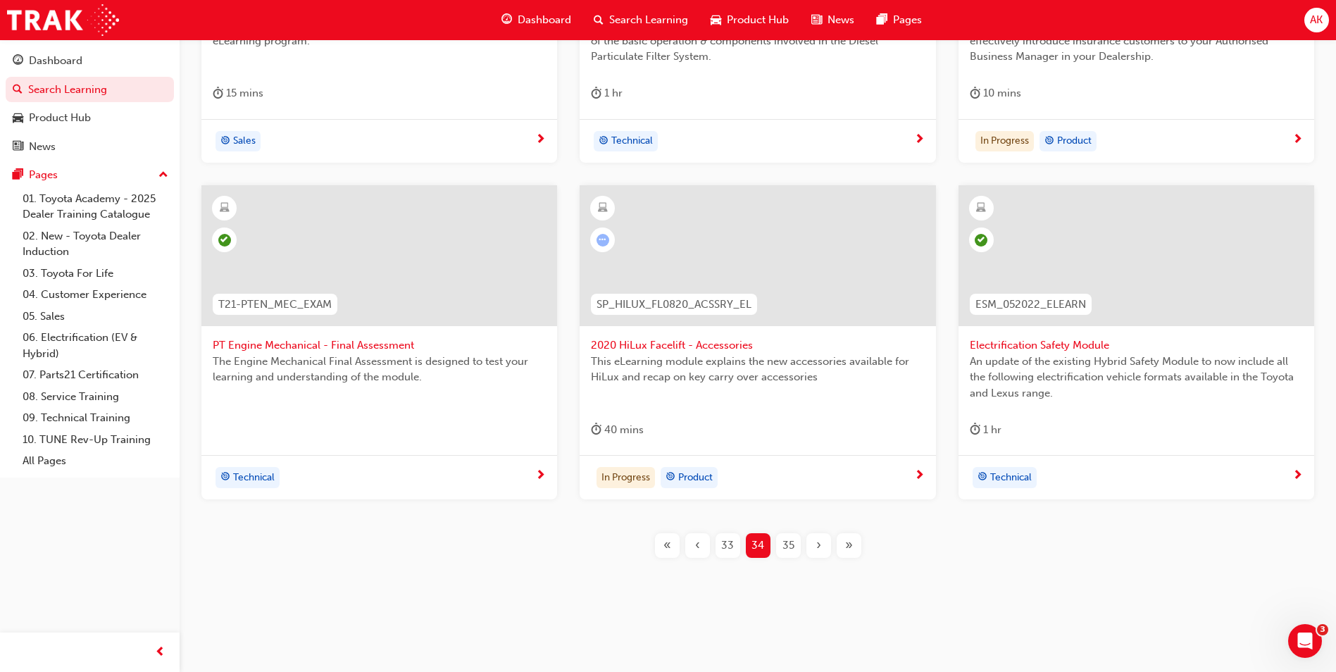
click at [819, 546] on span "›" at bounding box center [818, 545] width 5 height 16
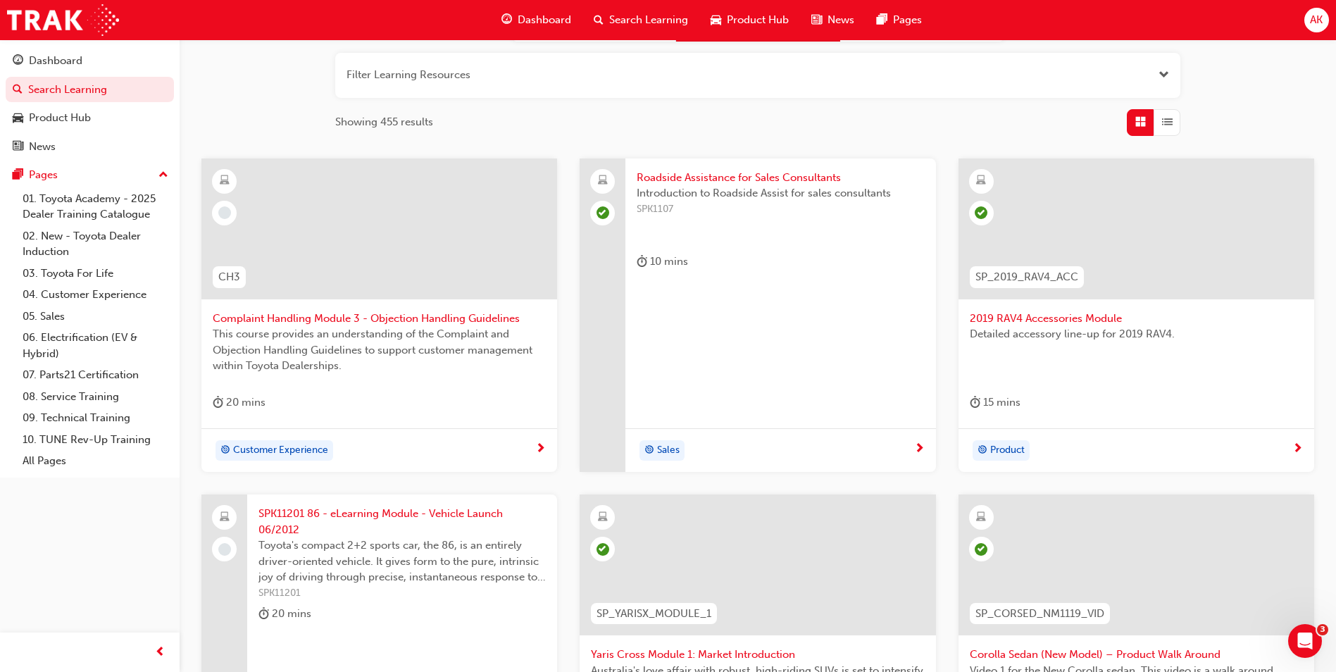
scroll to position [477, 0]
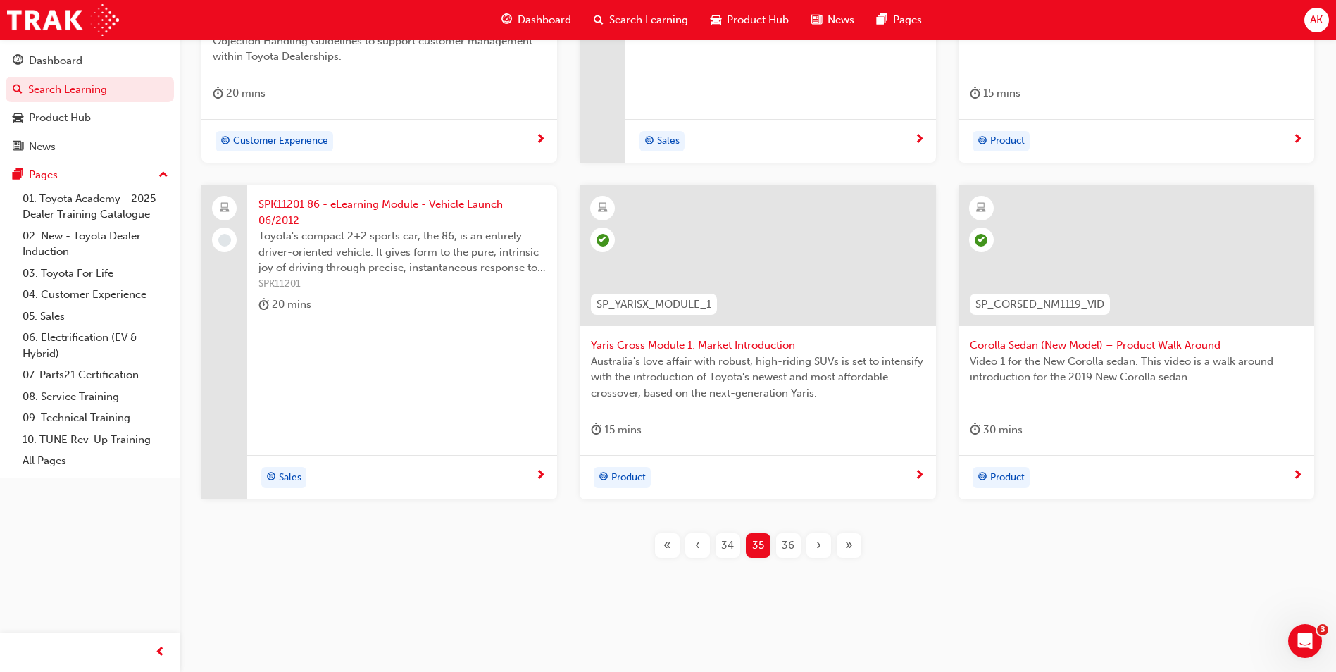
click at [820, 541] on span "›" at bounding box center [818, 545] width 5 height 16
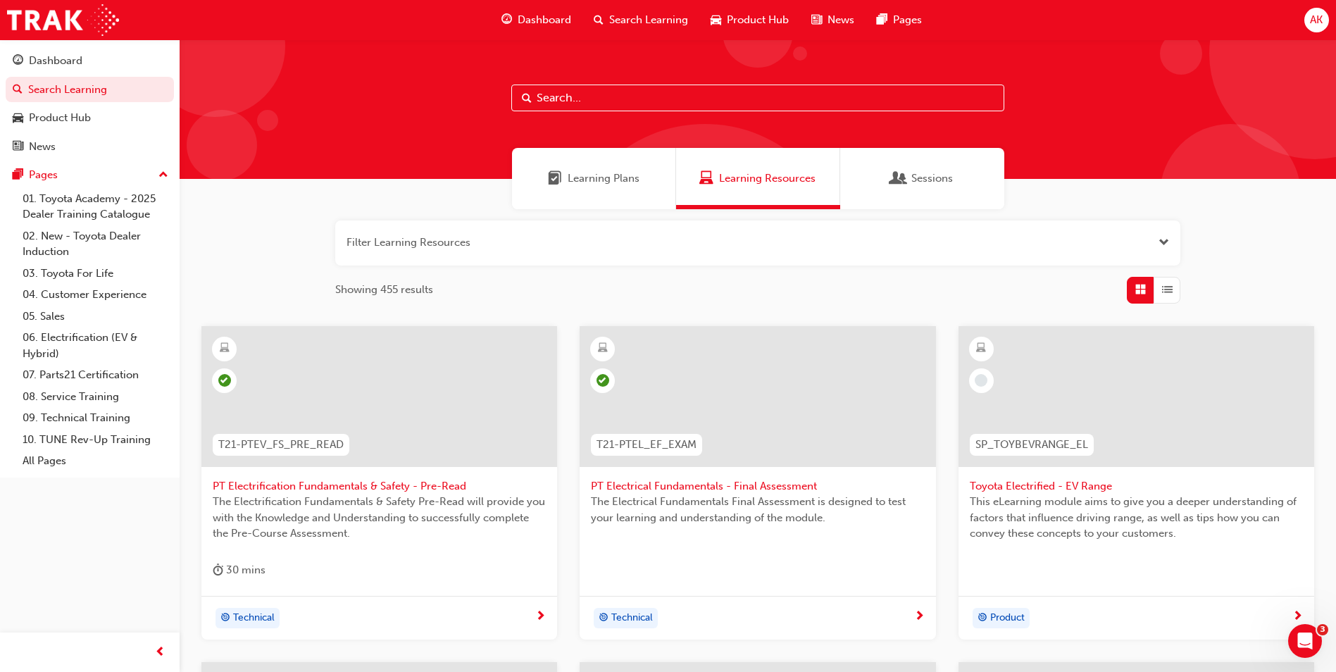
click at [1059, 562] on div "Toyota Electrified - EV Range This eLearning module aims to give you a deeper u…" at bounding box center [1136, 449] width 356 height 247
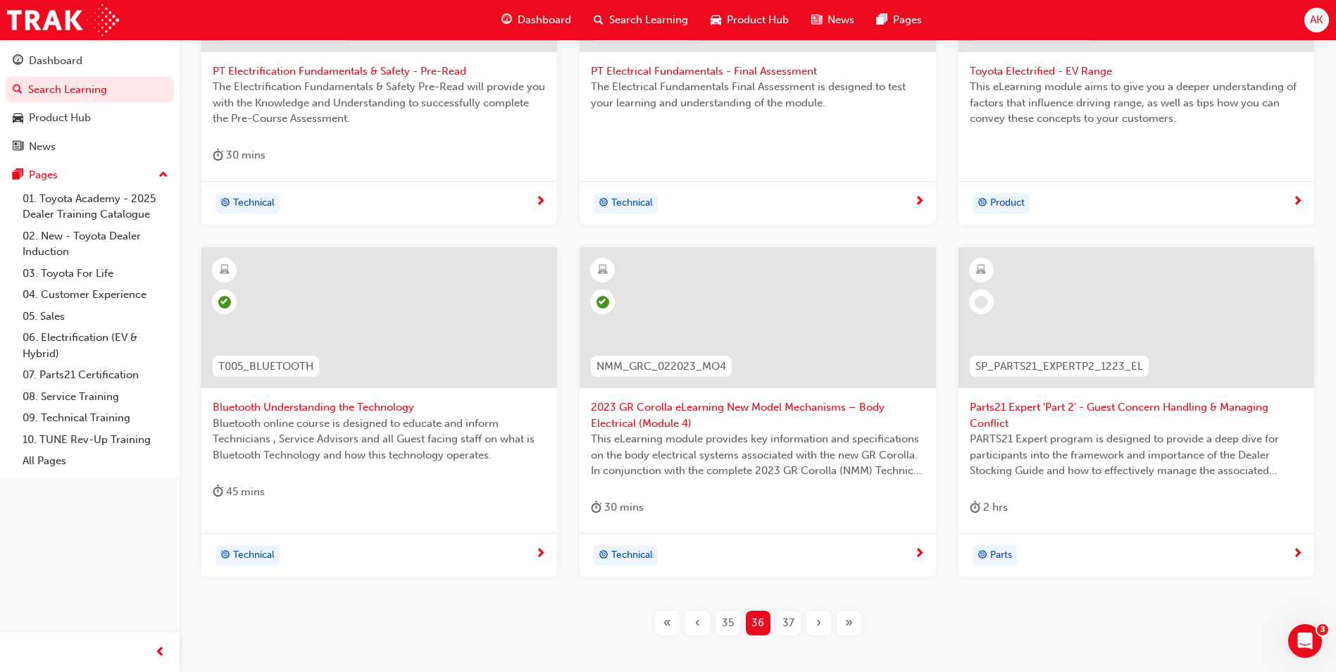
scroll to position [492, 0]
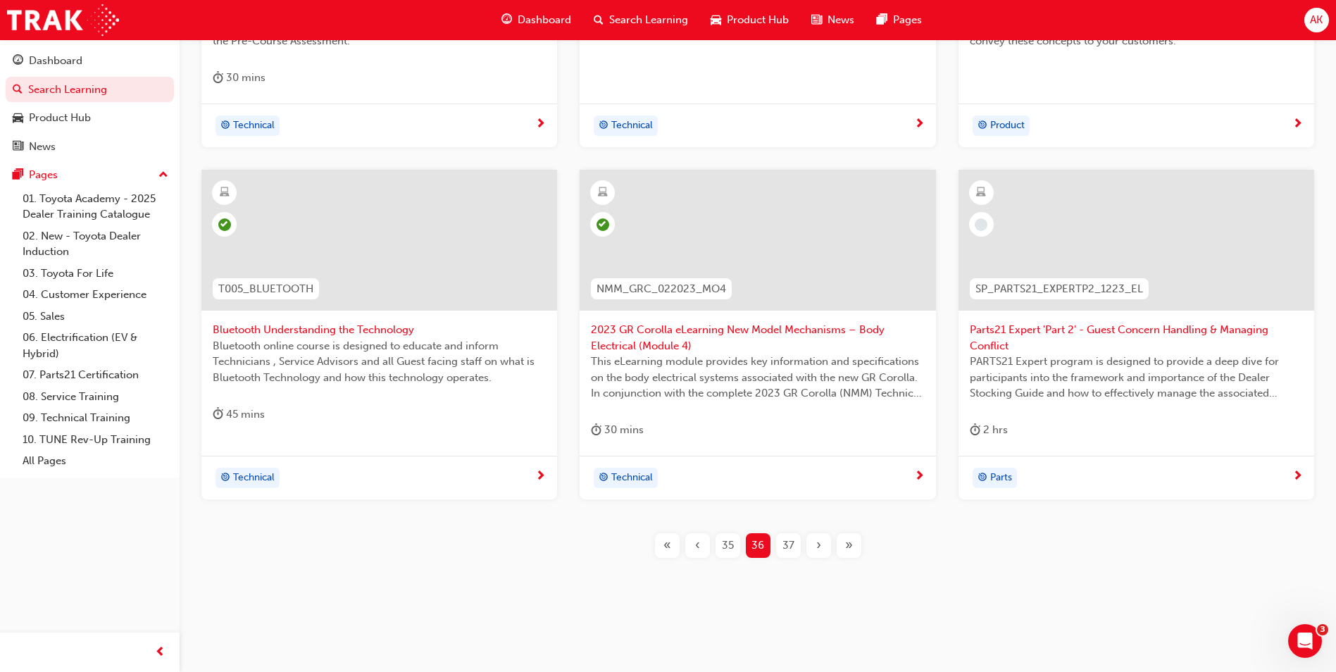
click at [785, 546] on span "37" at bounding box center [788, 545] width 12 height 16
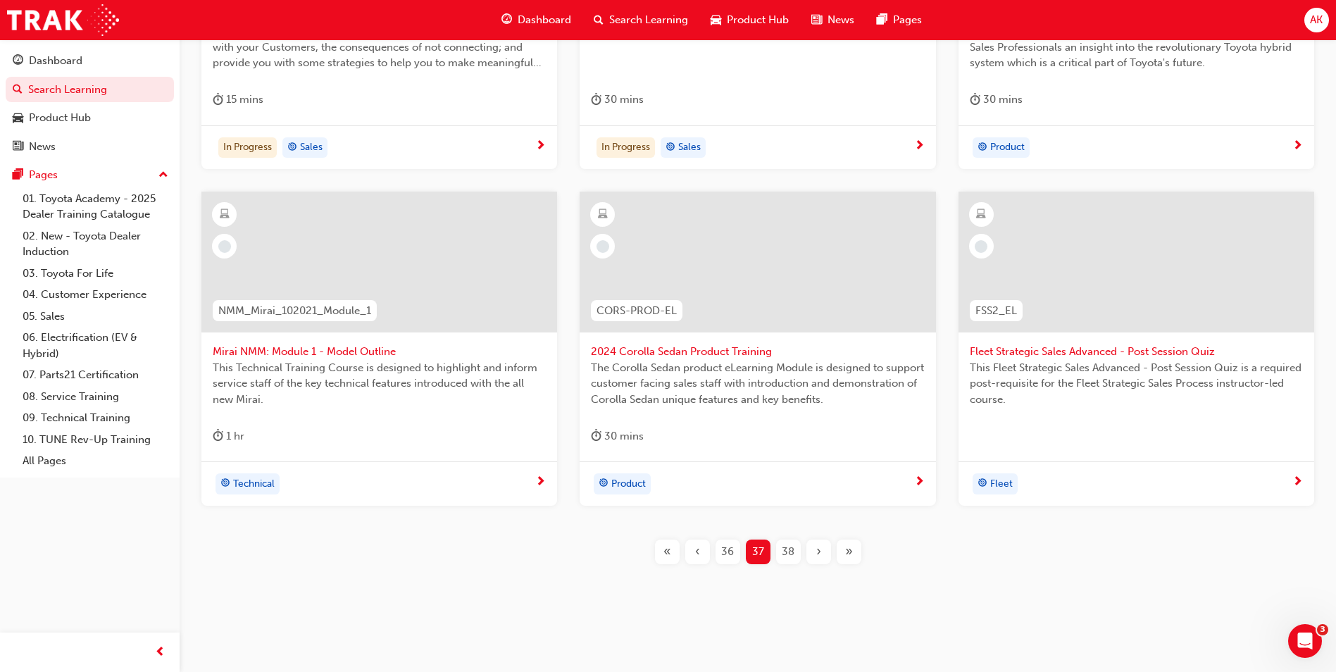
scroll to position [477, 0]
